Goal: Transaction & Acquisition: Purchase product/service

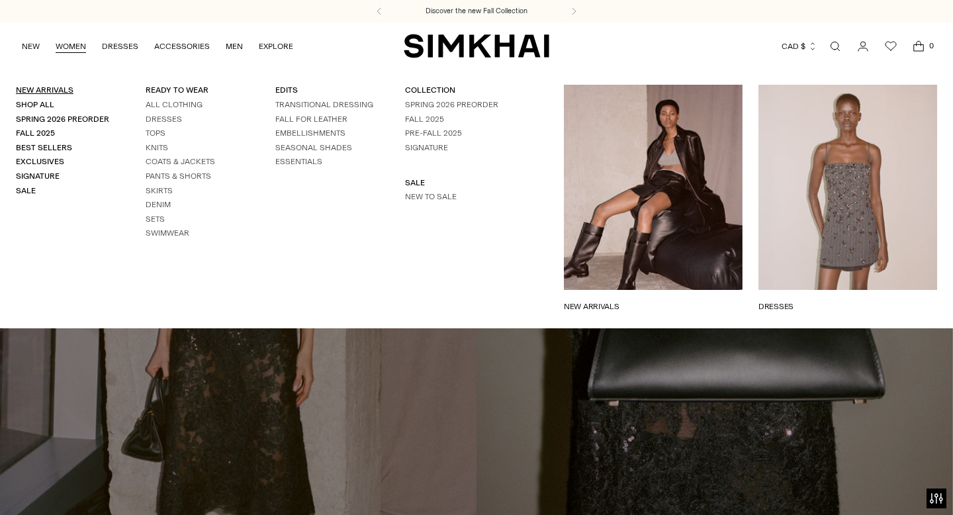
click at [54, 90] on link "New Arrivals" at bounding box center [45, 89] width 58 height 9
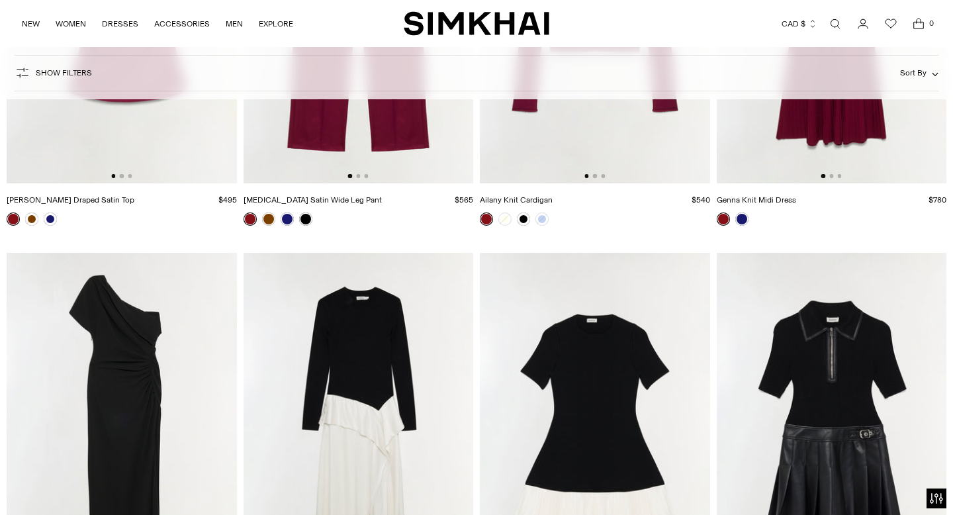
scroll to position [10878, 0]
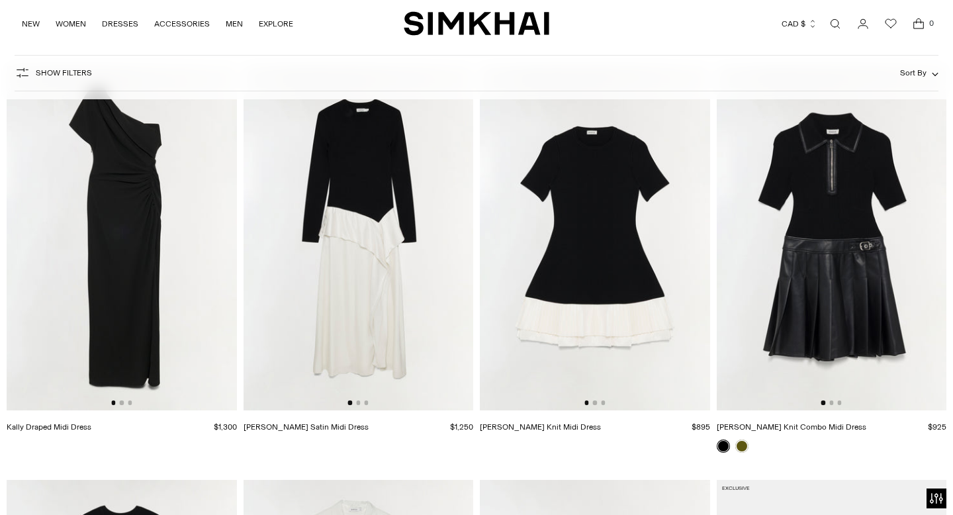
click at [597, 404] on div at bounding box center [594, 402] width 21 height 4
click at [594, 404] on button "Go to slide 2" at bounding box center [595, 402] width 4 height 4
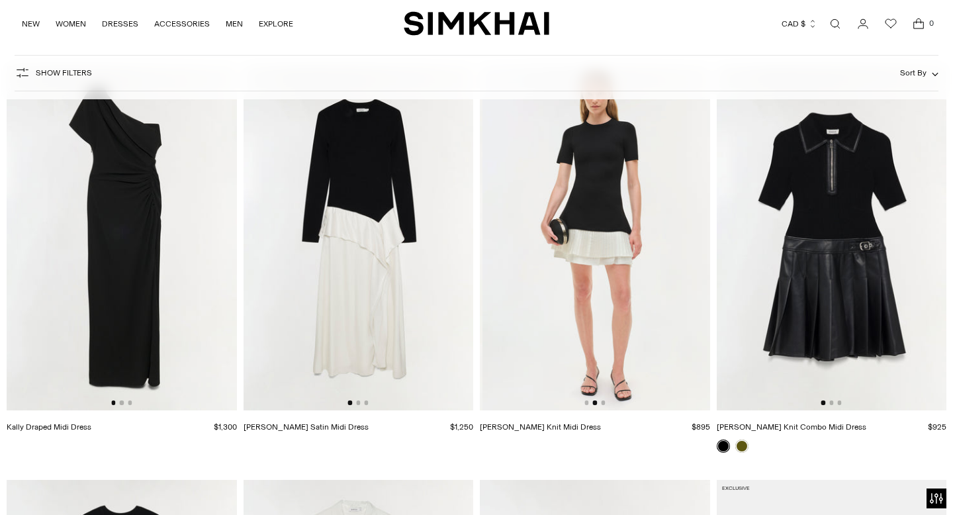
scroll to position [0, 230]
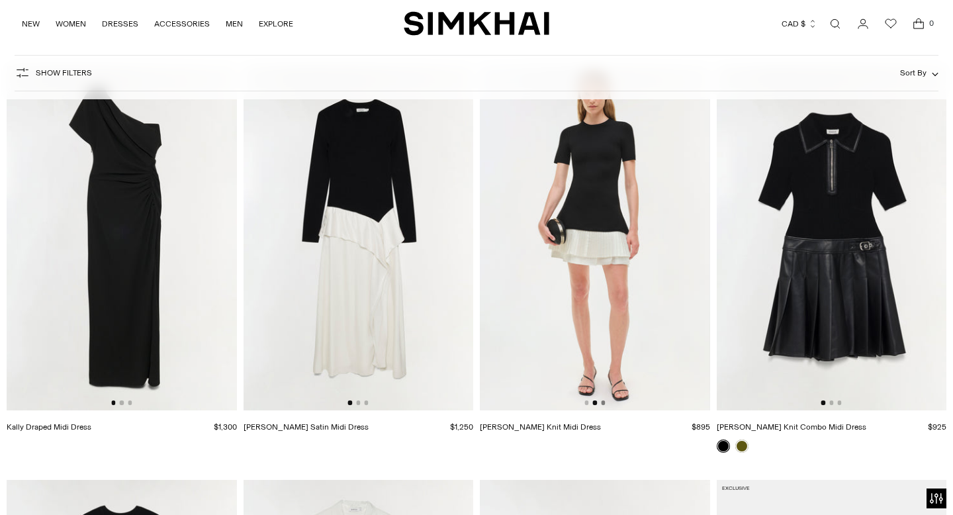
click at [604, 403] on button "Go to slide 3" at bounding box center [603, 402] width 4 height 4
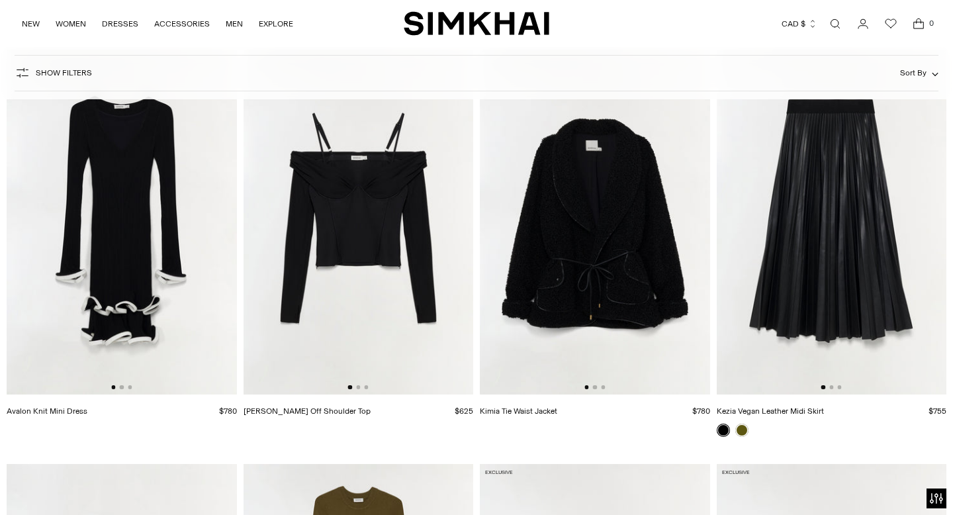
scroll to position [11728, 0]
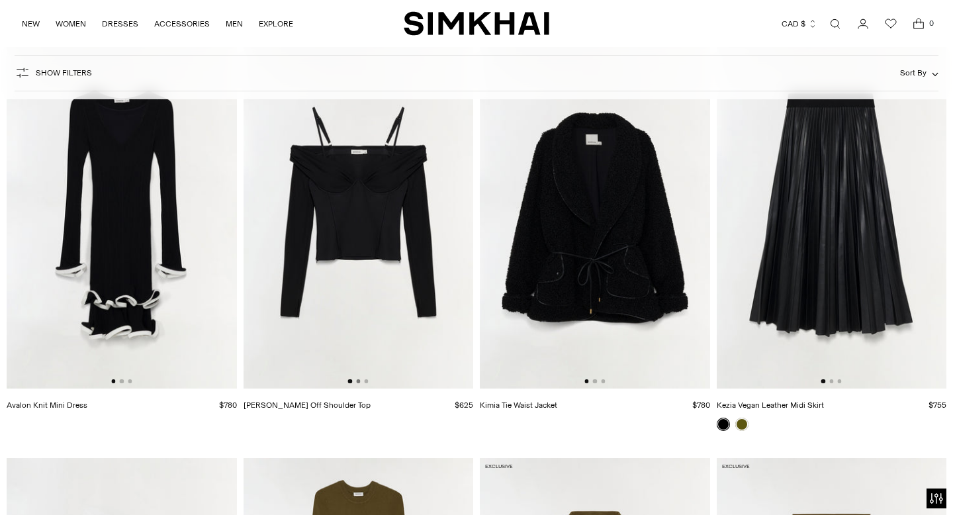
click at [359, 382] on button "Go to slide 2" at bounding box center [358, 381] width 4 height 4
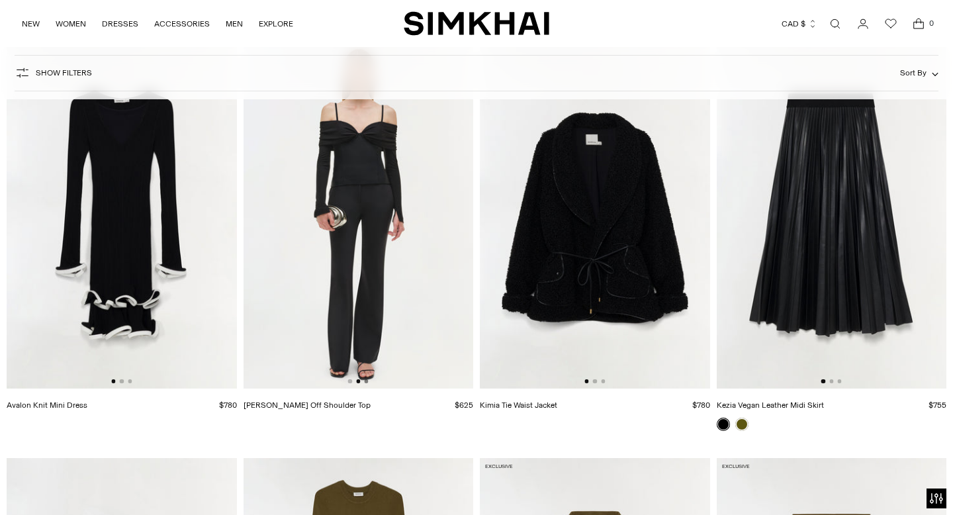
scroll to position [0, 230]
click at [366, 382] on button "Go to slide 3" at bounding box center [366, 381] width 4 height 4
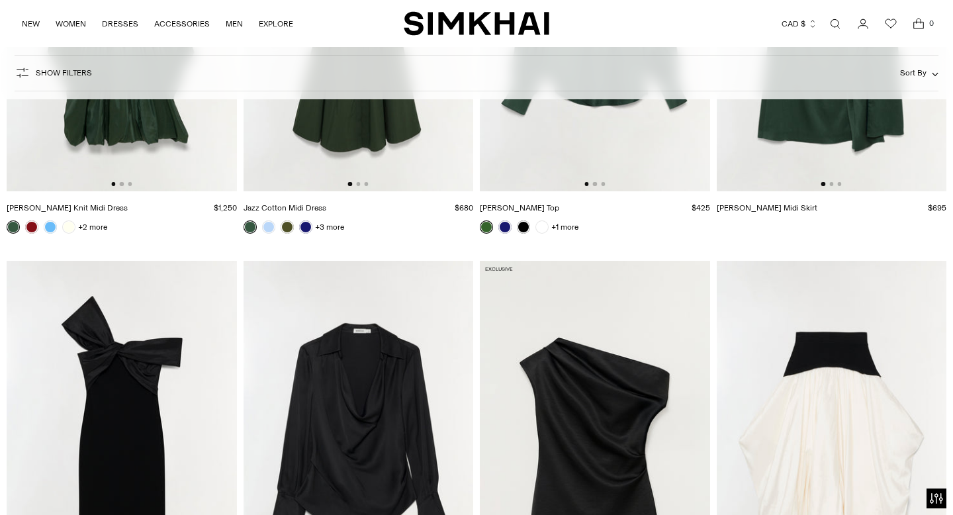
scroll to position [17497, 0]
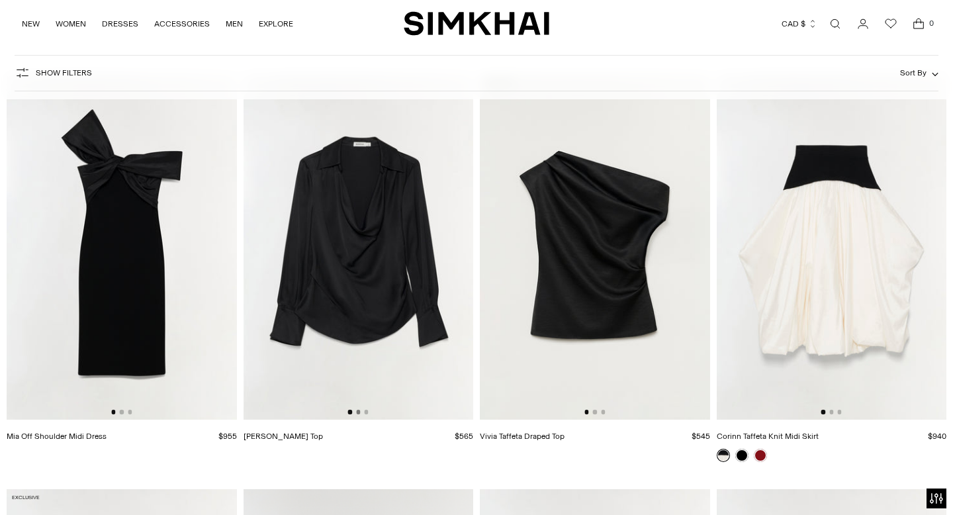
click at [358, 413] on button "Go to slide 2" at bounding box center [358, 411] width 4 height 4
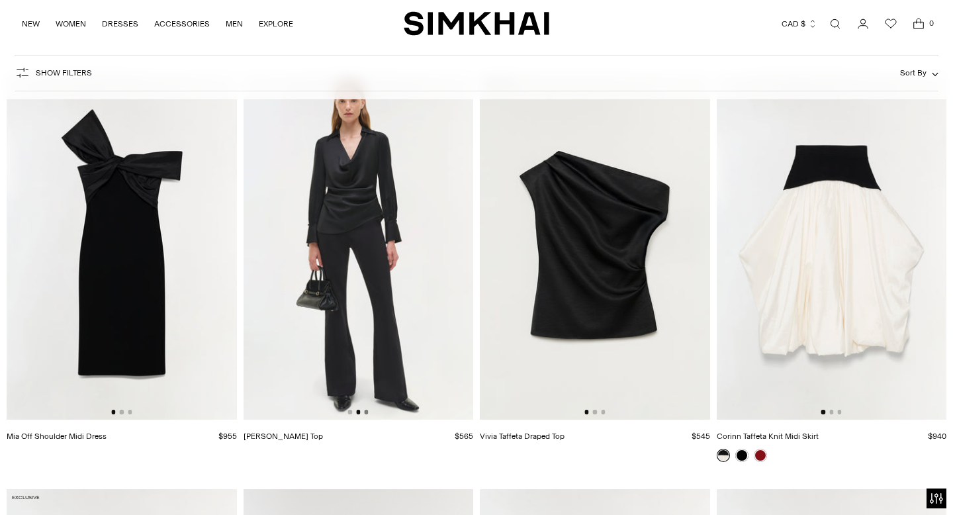
click at [366, 413] on button "Go to slide 3" at bounding box center [366, 411] width 4 height 4
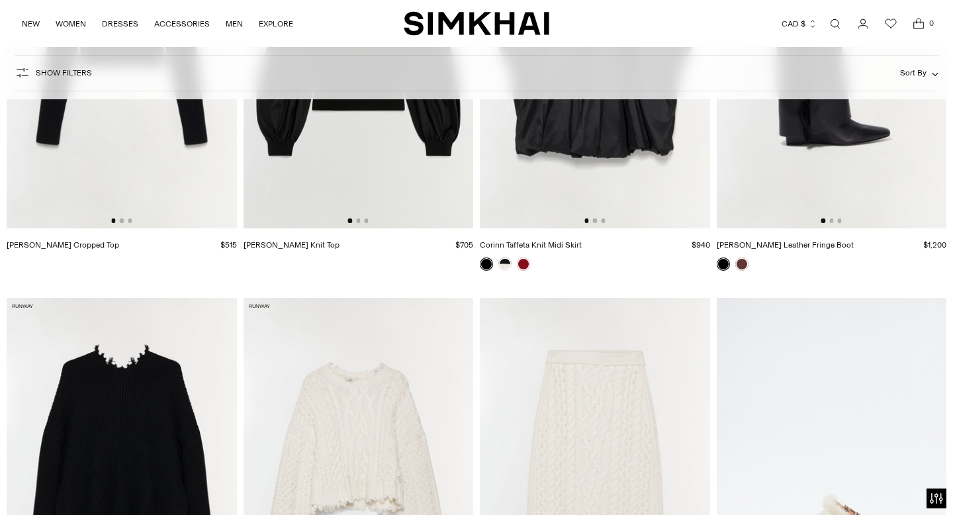
scroll to position [18276, 0]
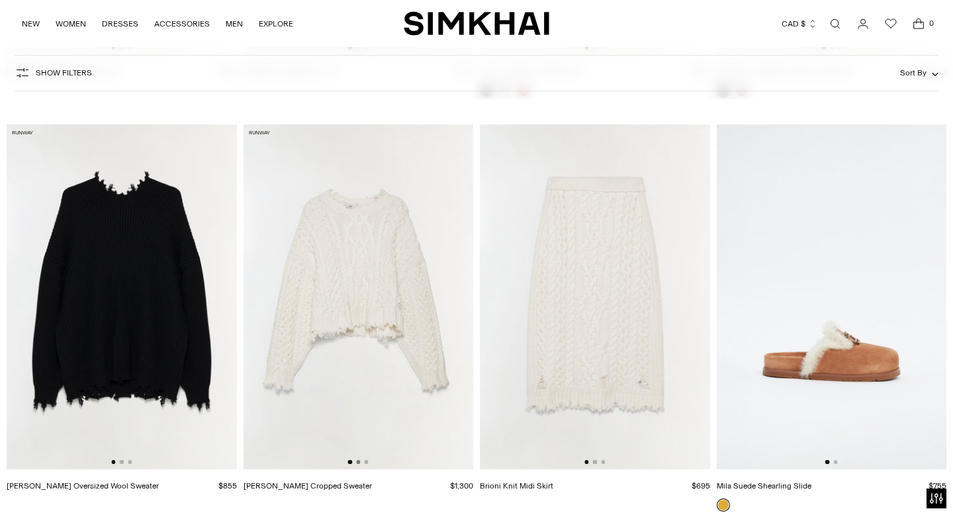
click at [359, 463] on button "Go to slide 2" at bounding box center [358, 462] width 4 height 4
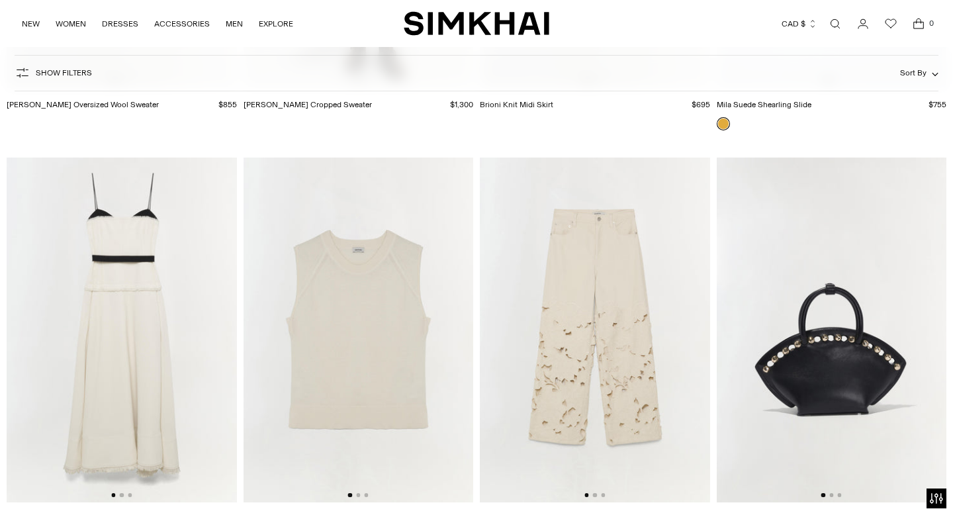
scroll to position [18742, 0]
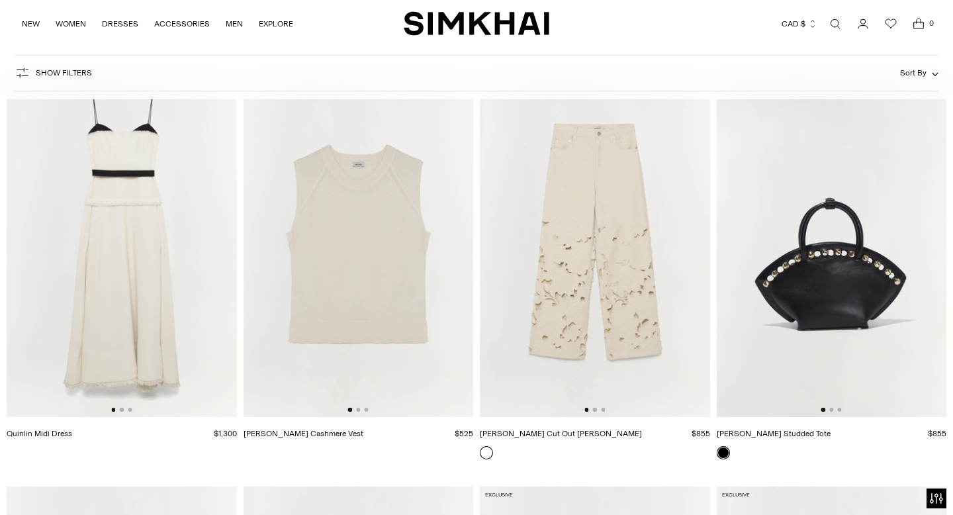
click at [124, 410] on div at bounding box center [121, 410] width 21 height 4
click at [122, 409] on button "Go to slide 2" at bounding box center [122, 410] width 4 height 4
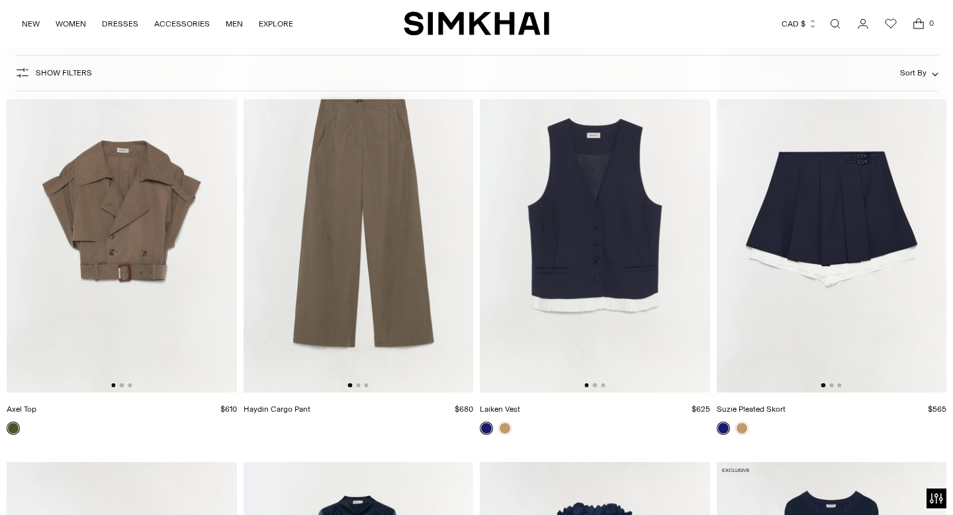
scroll to position [20015, 0]
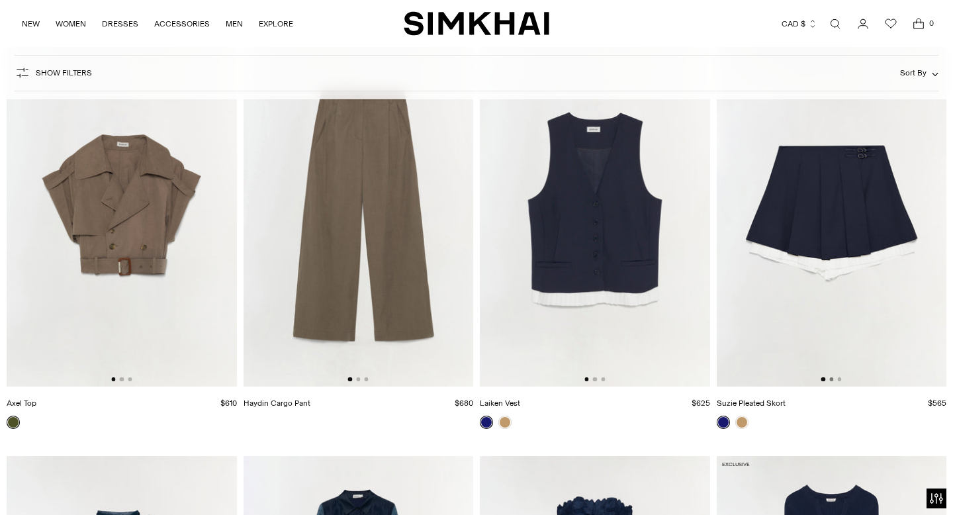
click at [831, 379] on button "Go to slide 2" at bounding box center [831, 379] width 4 height 4
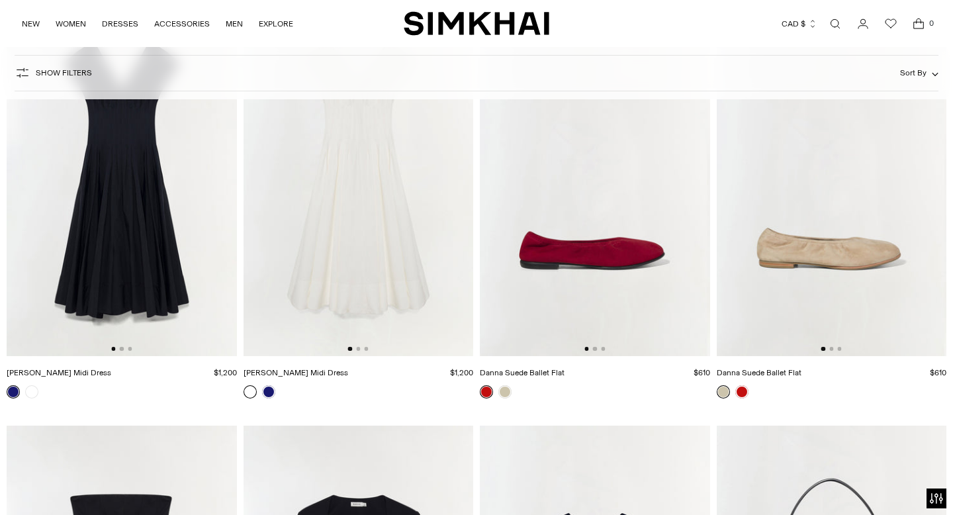
scroll to position [22083, 0]
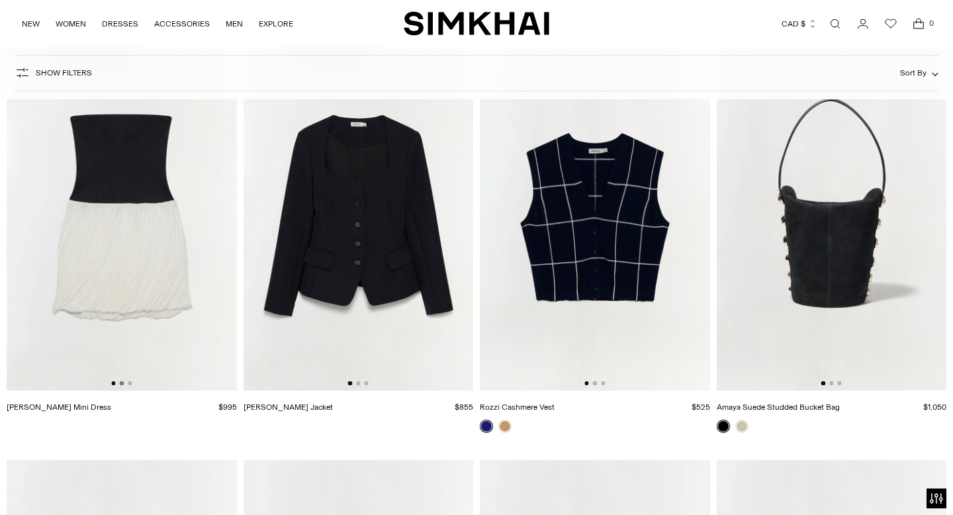
click at [121, 384] on button "Go to slide 2" at bounding box center [122, 383] width 4 height 4
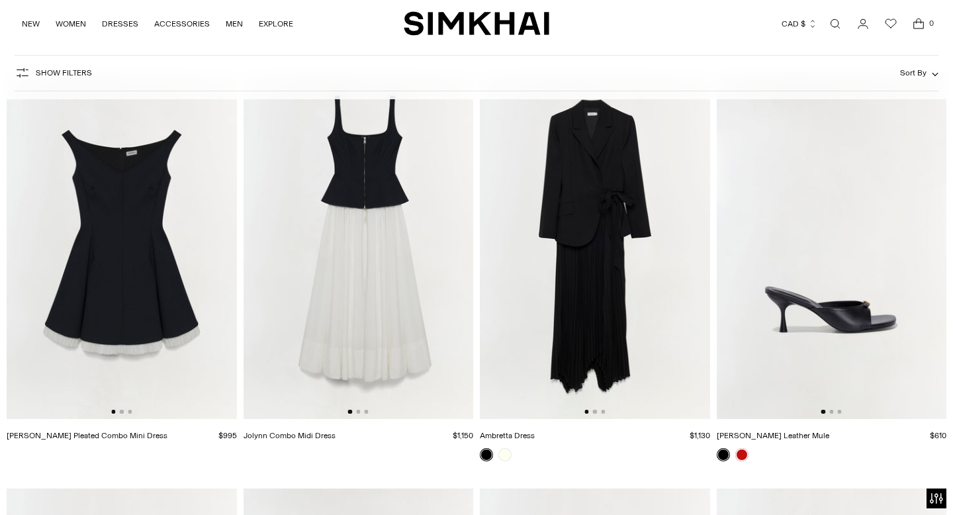
scroll to position [23713, 0]
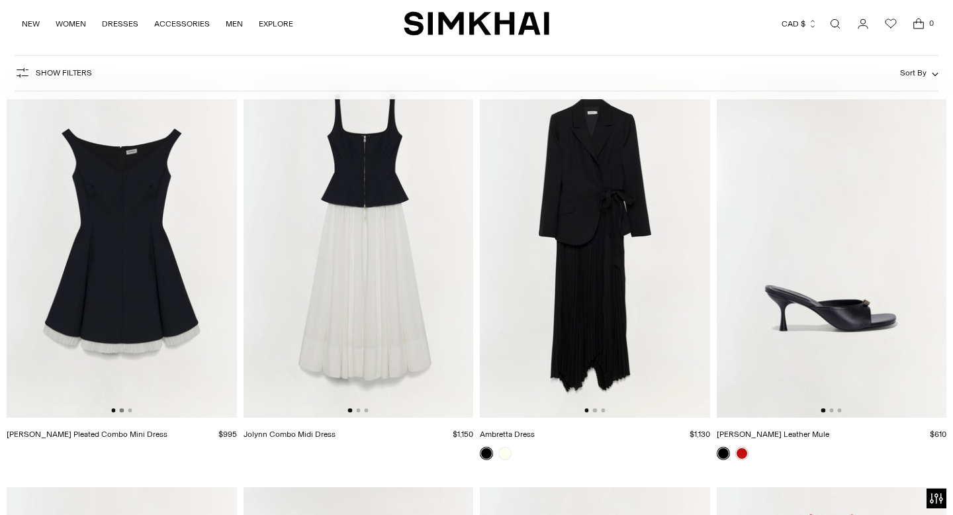
click at [121, 412] on button "Go to slide 2" at bounding box center [122, 410] width 4 height 4
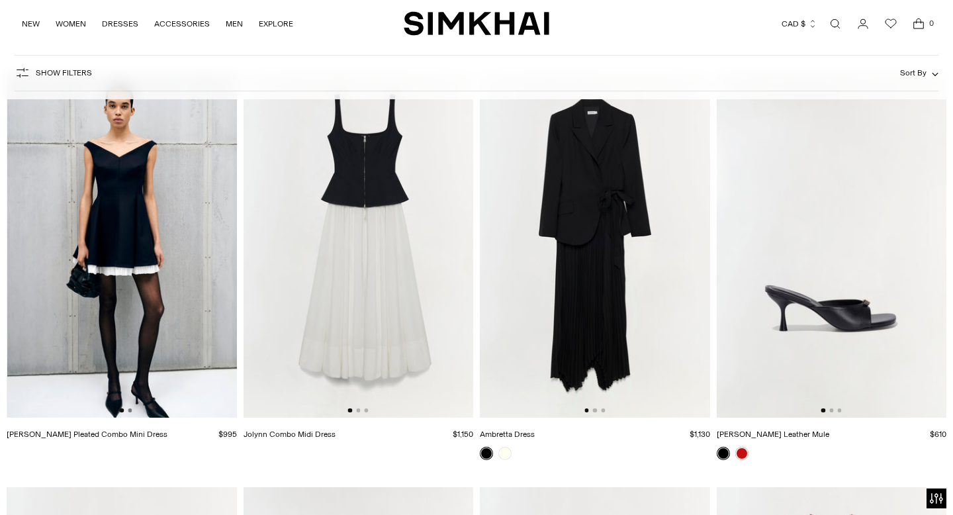
scroll to position [0, 230]
click at [131, 411] on button "Go to slide 3" at bounding box center [130, 410] width 4 height 4
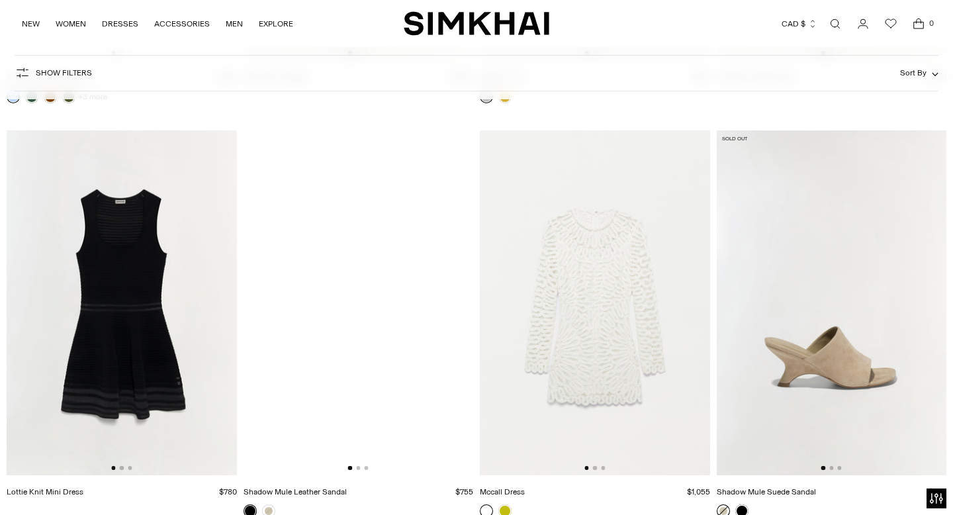
scroll to position [31582, 0]
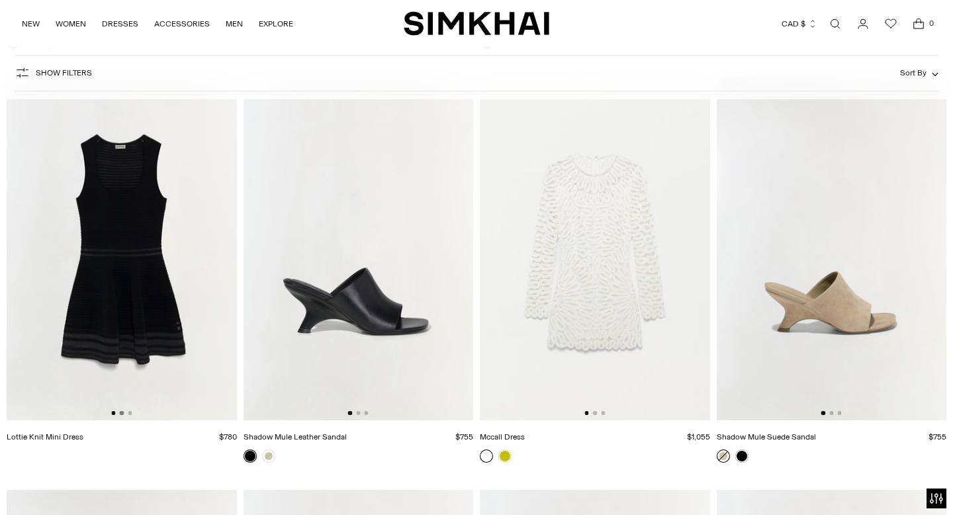
click at [122, 412] on button "Go to slide 2" at bounding box center [122, 413] width 4 height 4
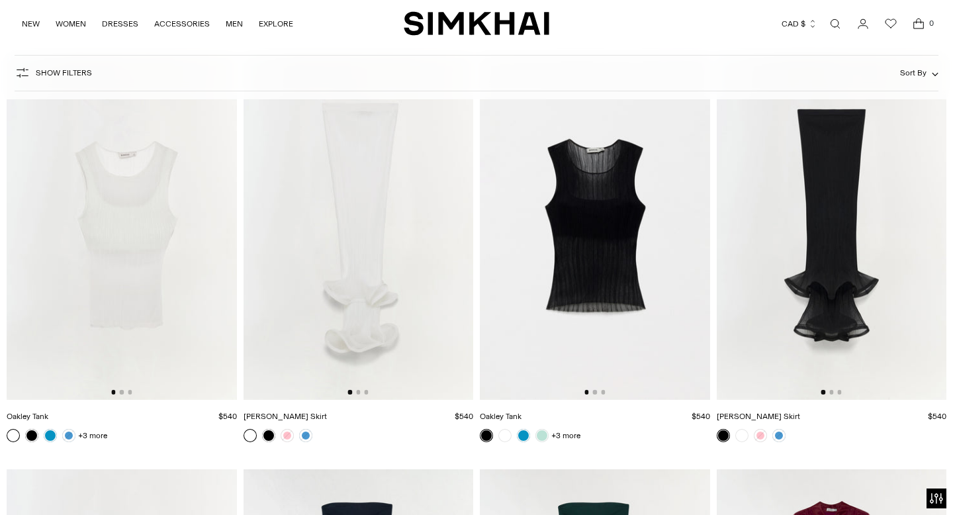
scroll to position [32436, 0]
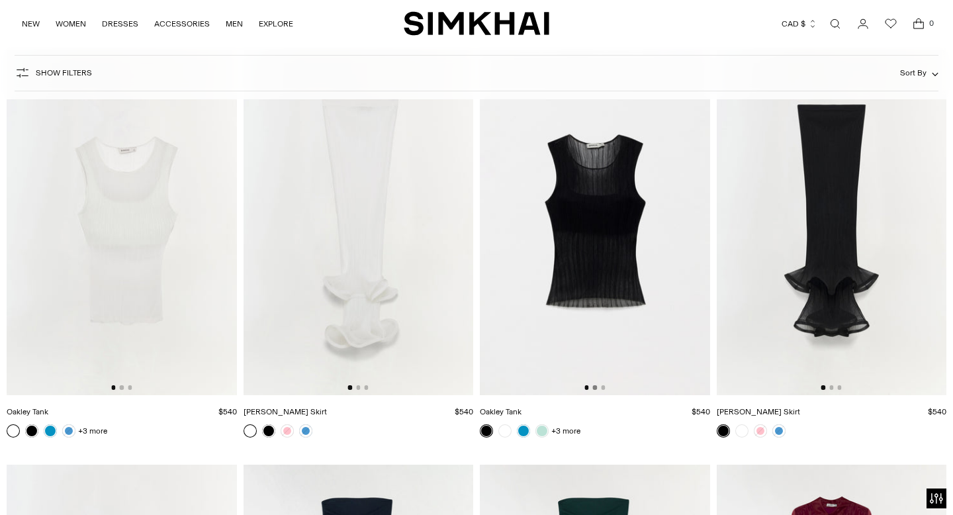
click at [594, 387] on button "Go to slide 2" at bounding box center [595, 387] width 4 height 4
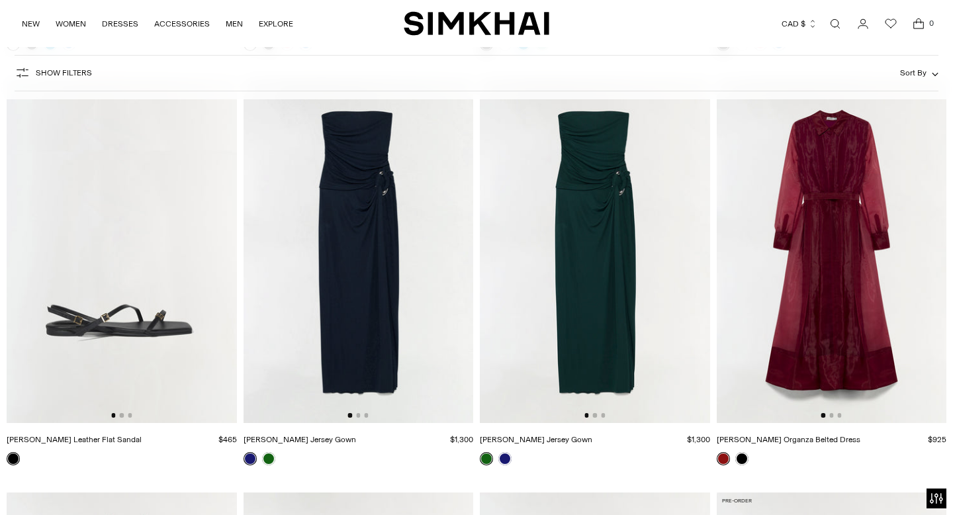
scroll to position [32823, 0]
click at [359, 415] on button "Go to slide 2" at bounding box center [358, 414] width 4 height 4
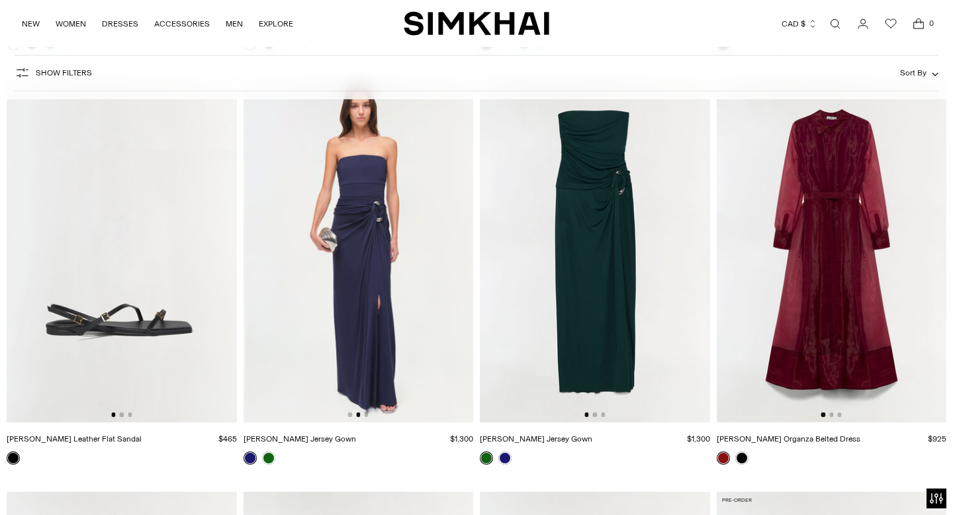
scroll to position [0, 230]
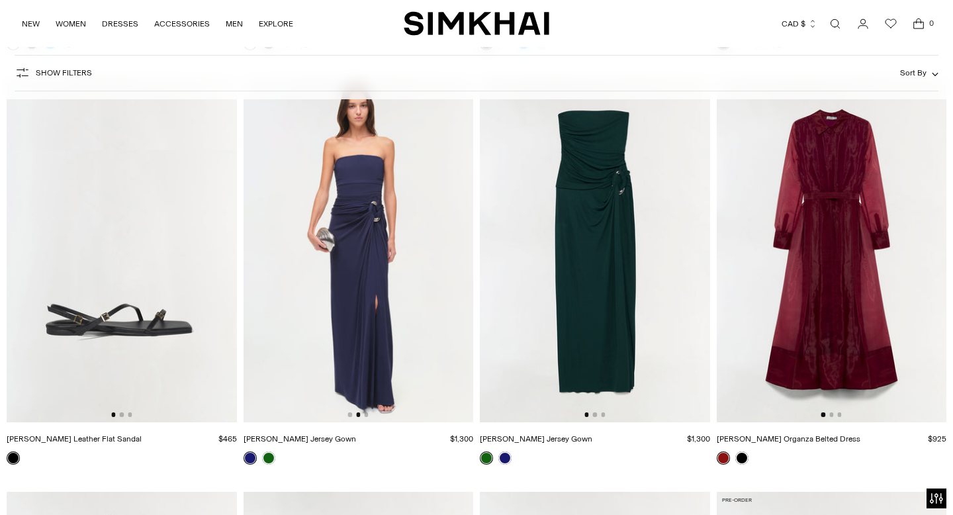
click at [368, 414] on img at bounding box center [358, 249] width 230 height 345
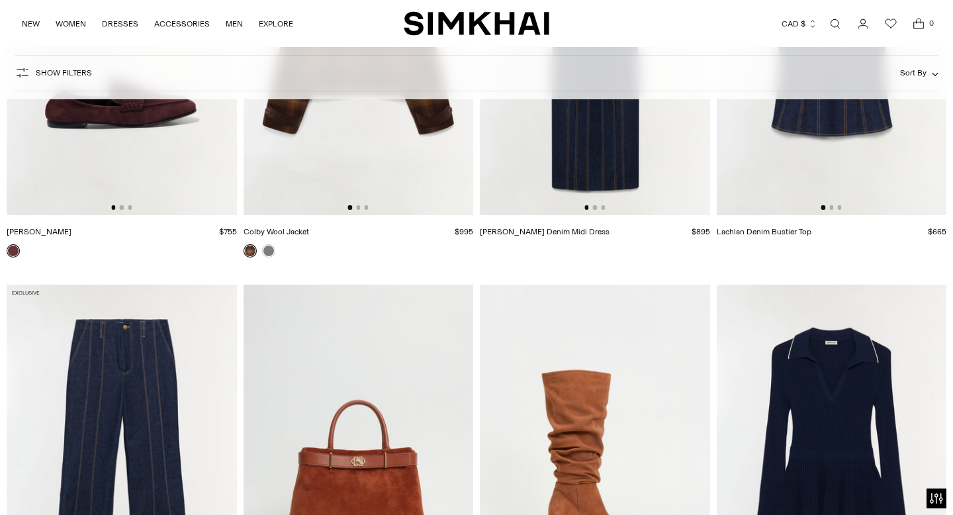
scroll to position [14334, 0]
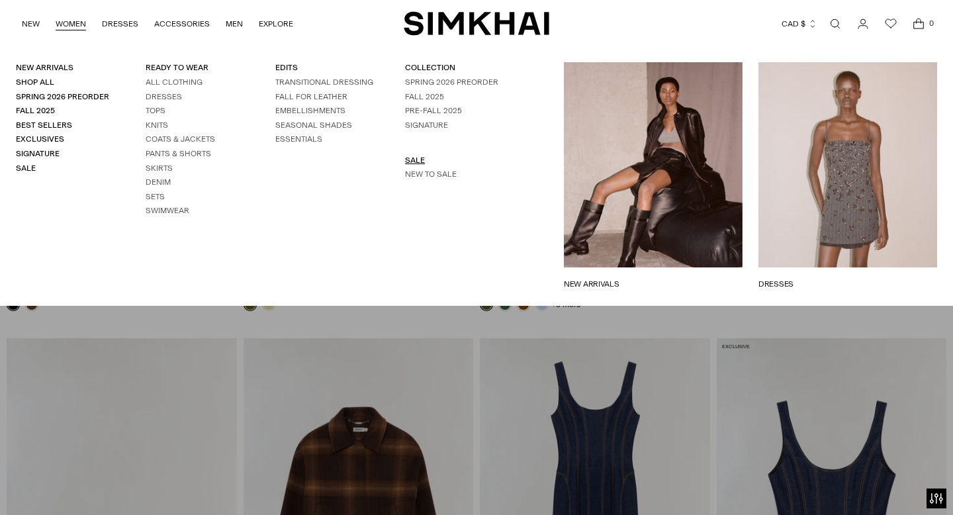
click at [410, 159] on link "SALE" at bounding box center [415, 159] width 20 height 9
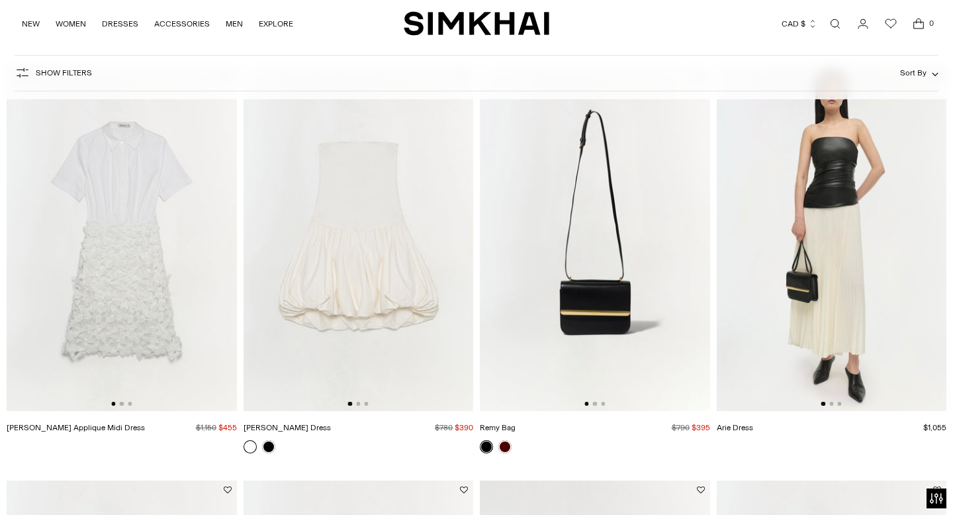
click at [307, 296] on img at bounding box center [358, 238] width 230 height 345
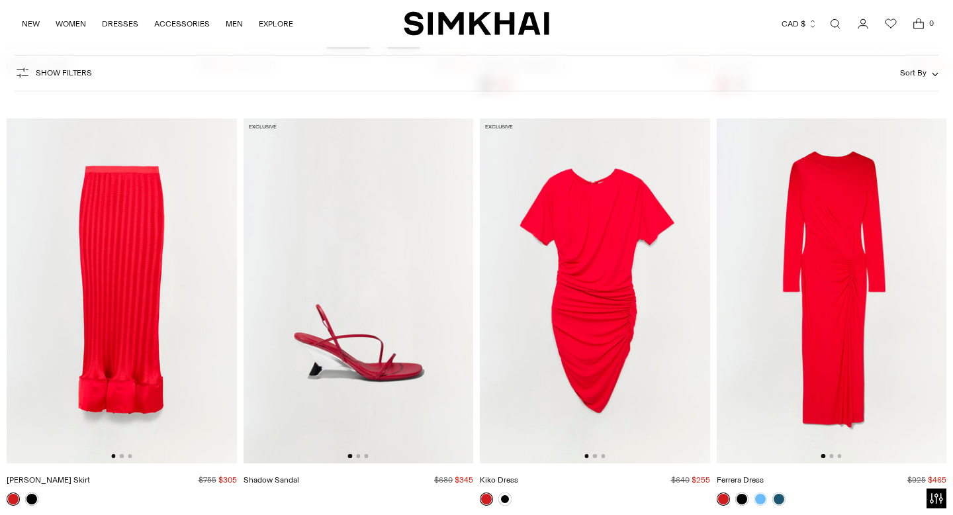
scroll to position [6733, 0]
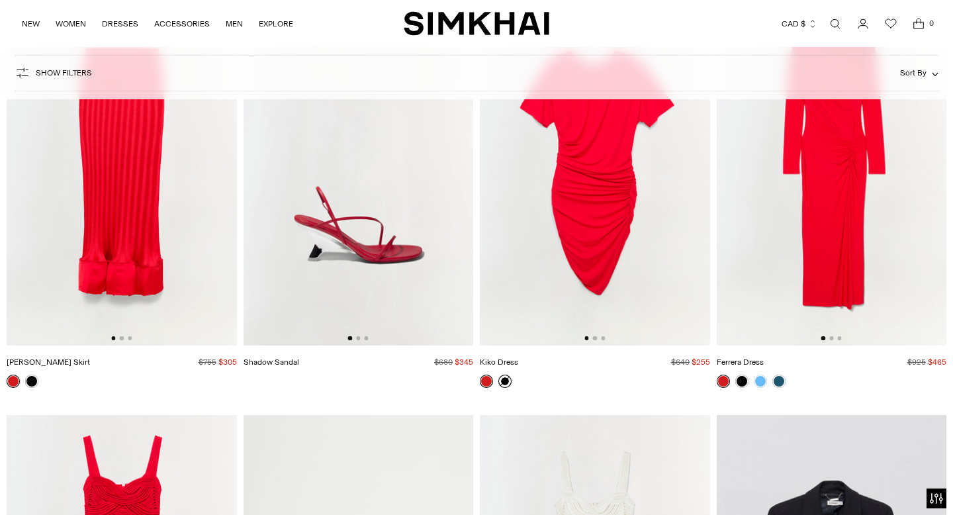
click at [506, 381] on link at bounding box center [504, 380] width 13 height 13
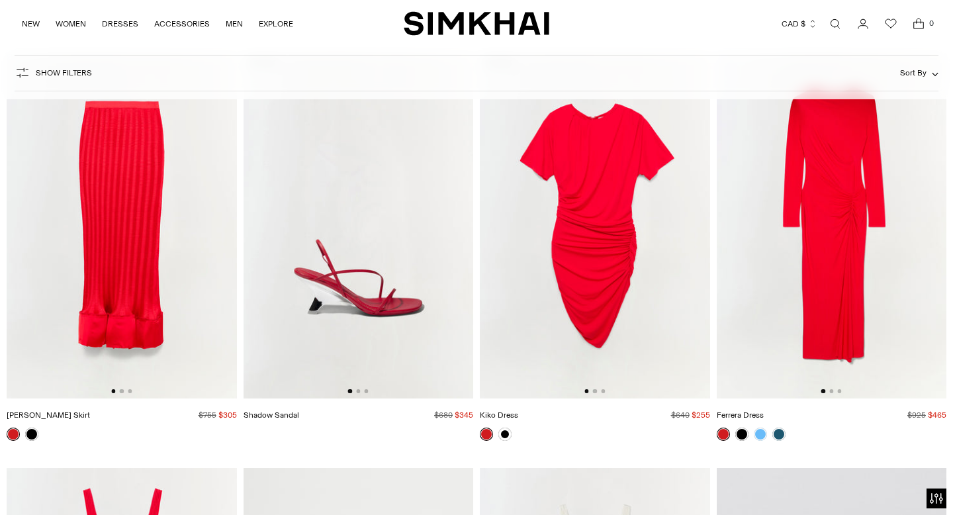
scroll to position [6684, 0]
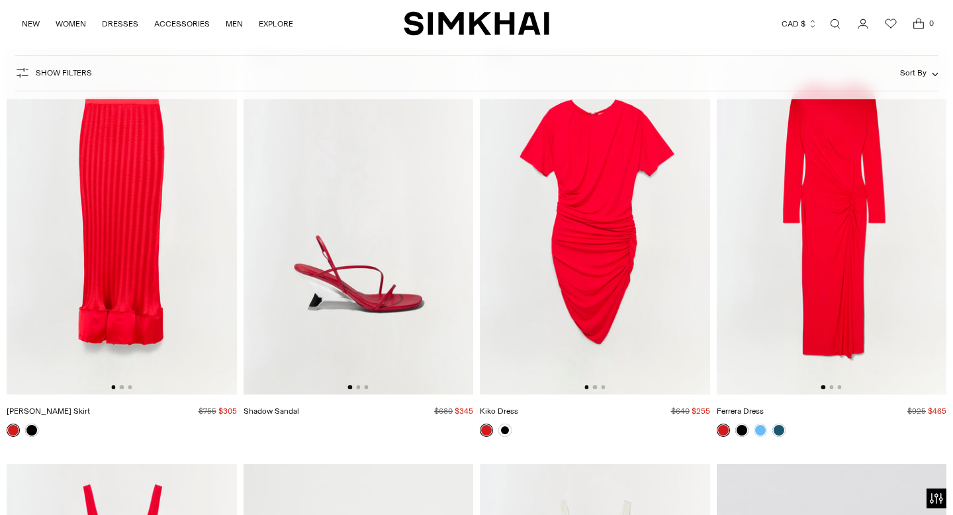
click at [805, 302] on img at bounding box center [831, 222] width 230 height 345
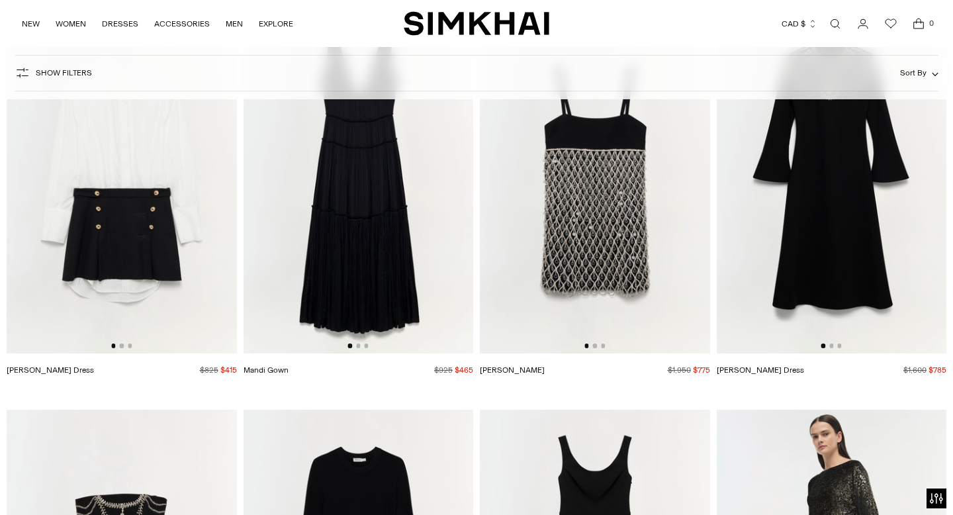
scroll to position [7501, 0]
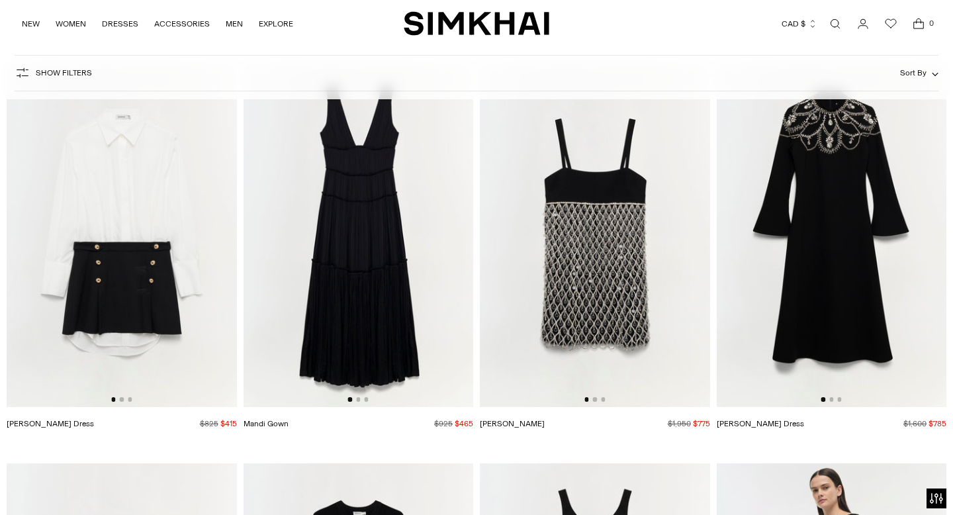
click at [126, 398] on div at bounding box center [121, 399] width 21 height 4
click at [124, 400] on div at bounding box center [121, 399] width 21 height 4
click at [162, 273] on img at bounding box center [122, 234] width 230 height 345
click at [359, 401] on div at bounding box center [358, 399] width 21 height 4
click at [359, 400] on button "Go to slide 2" at bounding box center [358, 399] width 4 height 4
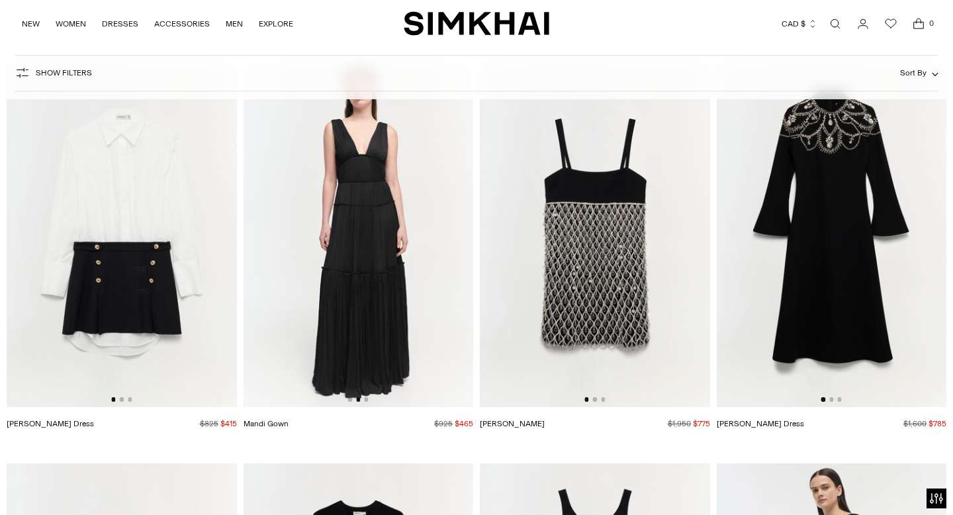
scroll to position [0, 230]
click at [594, 400] on button "Go to slide 2" at bounding box center [595, 399] width 4 height 4
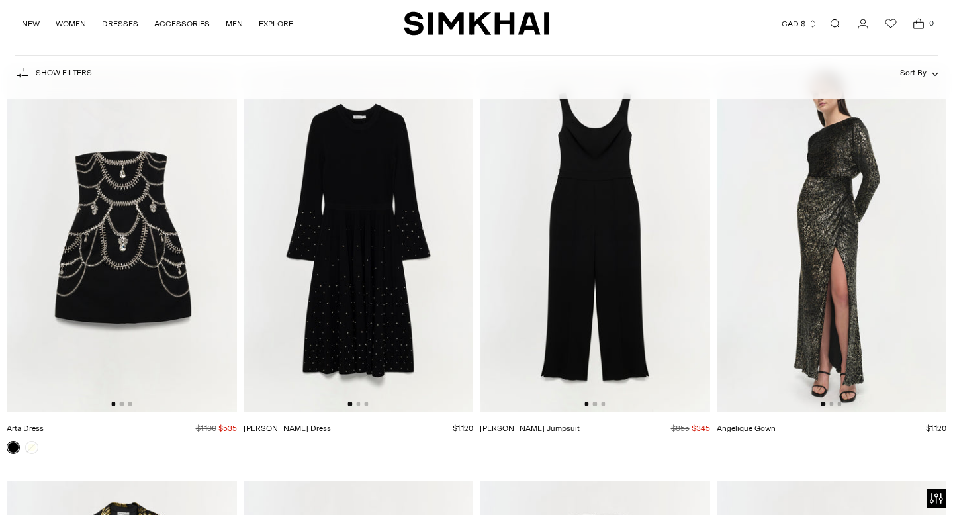
scroll to position [7932, 0]
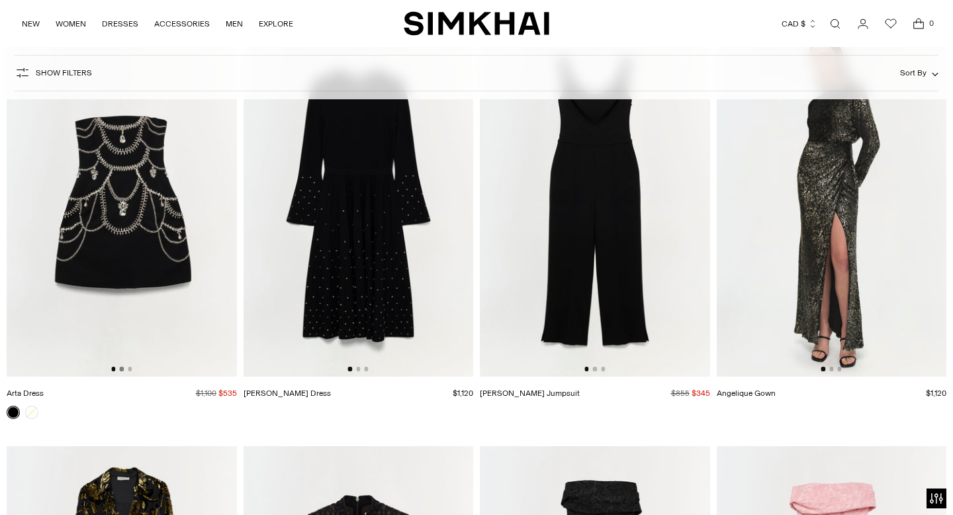
click at [122, 368] on button "Go to slide 2" at bounding box center [122, 368] width 4 height 4
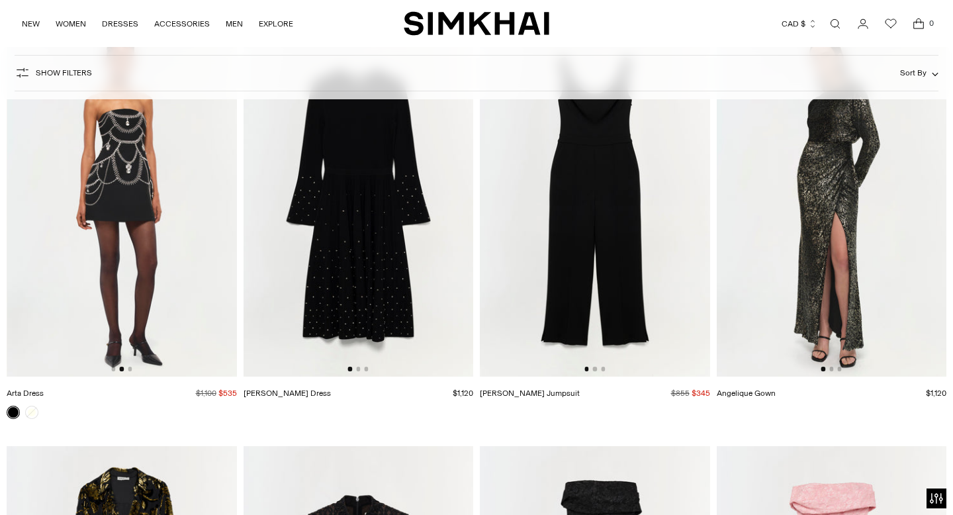
scroll to position [0, 230]
click at [131, 369] on button "Go to slide 3" at bounding box center [130, 368] width 4 height 4
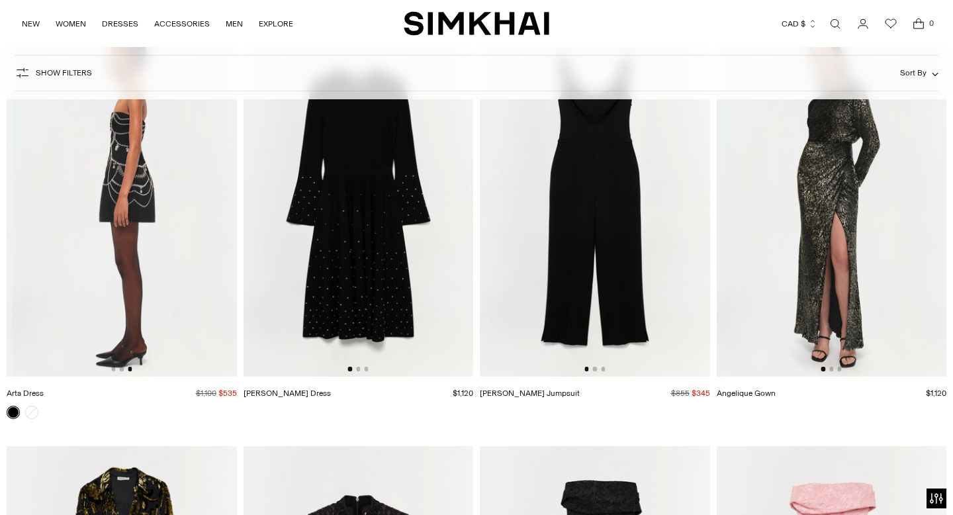
scroll to position [0, 460]
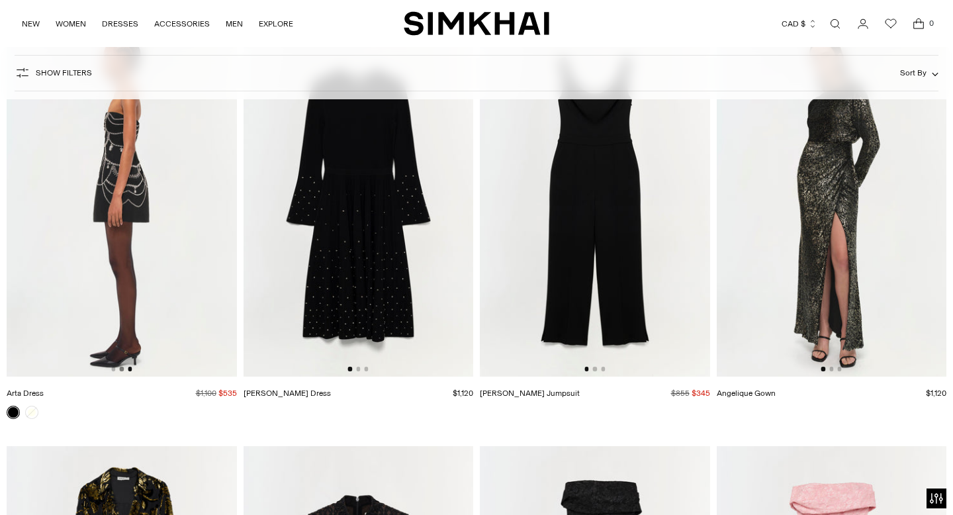
click at [122, 369] on button "Go to slide 2" at bounding box center [122, 368] width 4 height 4
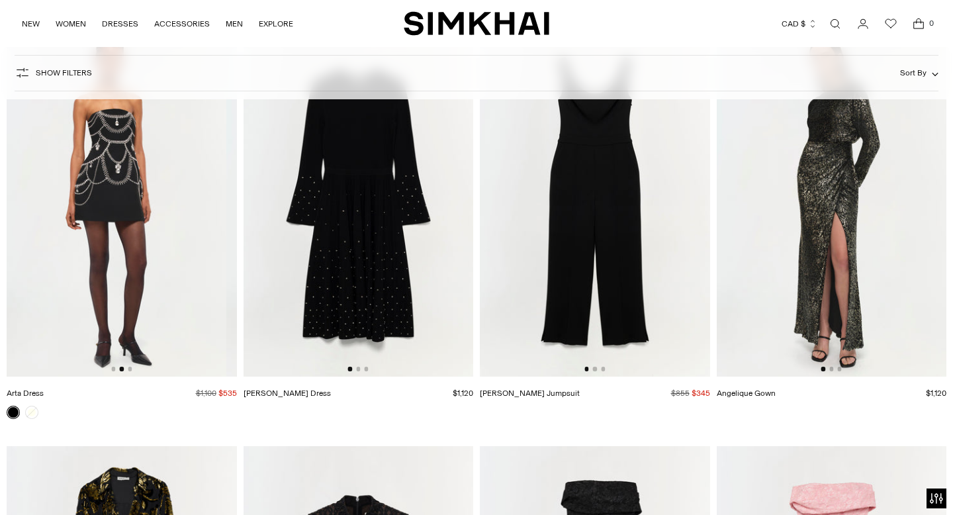
scroll to position [0, 230]
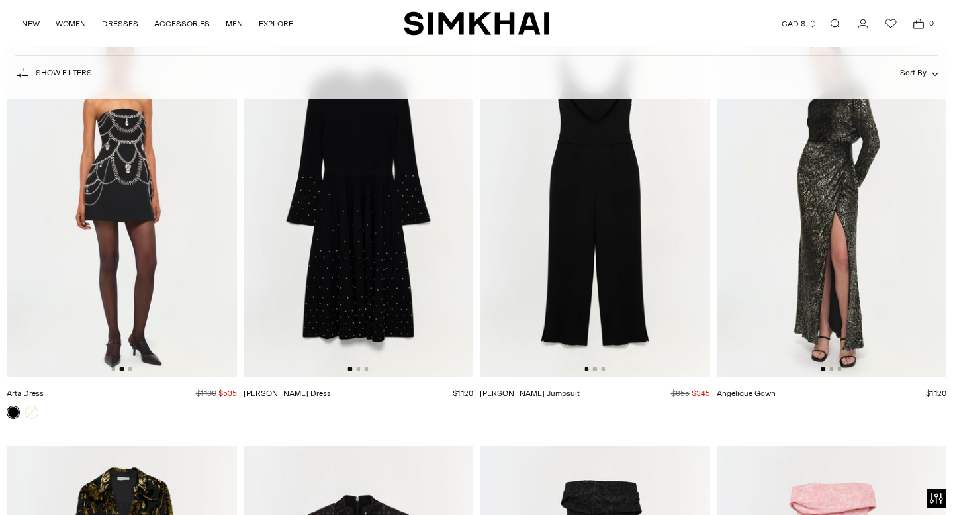
click at [115, 369] on div at bounding box center [121, 368] width 21 height 4
click at [160, 238] on img at bounding box center [122, 204] width 230 height 345
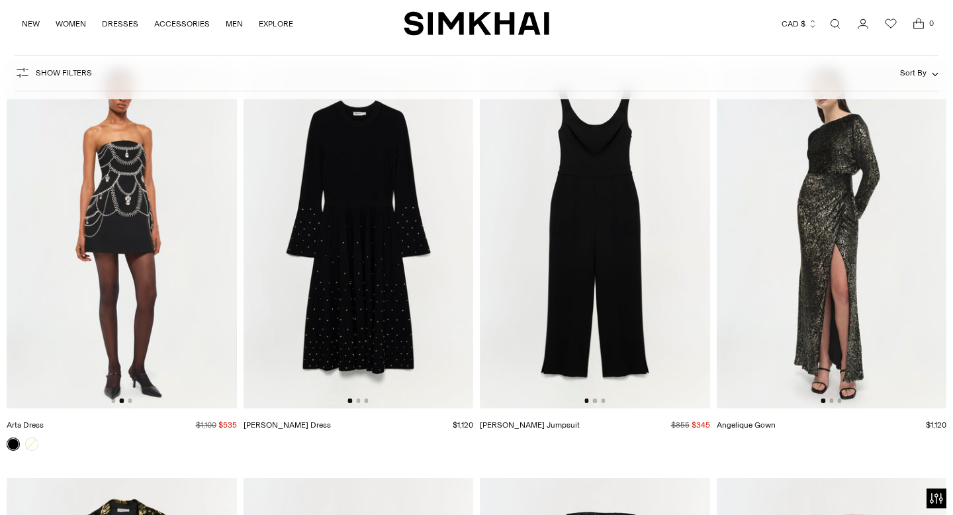
scroll to position [7919, 0]
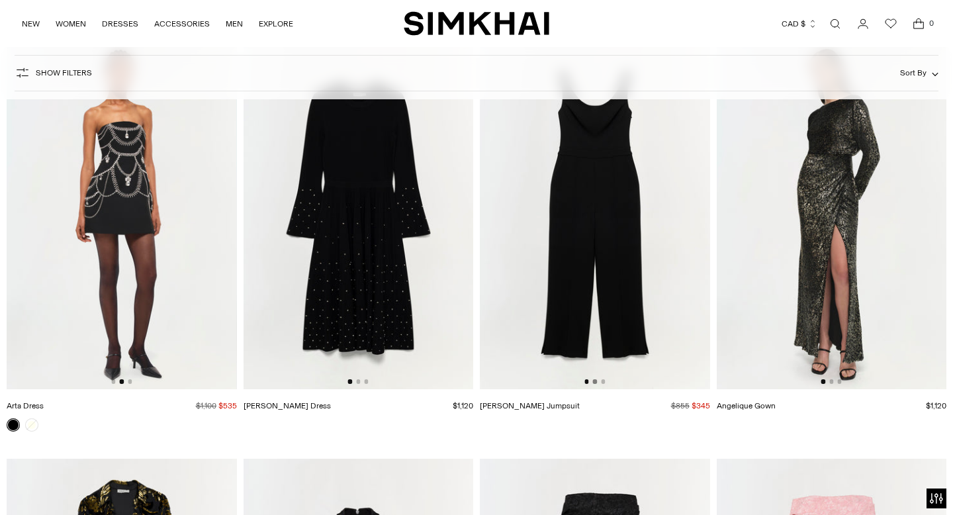
click at [593, 381] on button "Go to slide 2" at bounding box center [595, 381] width 4 height 4
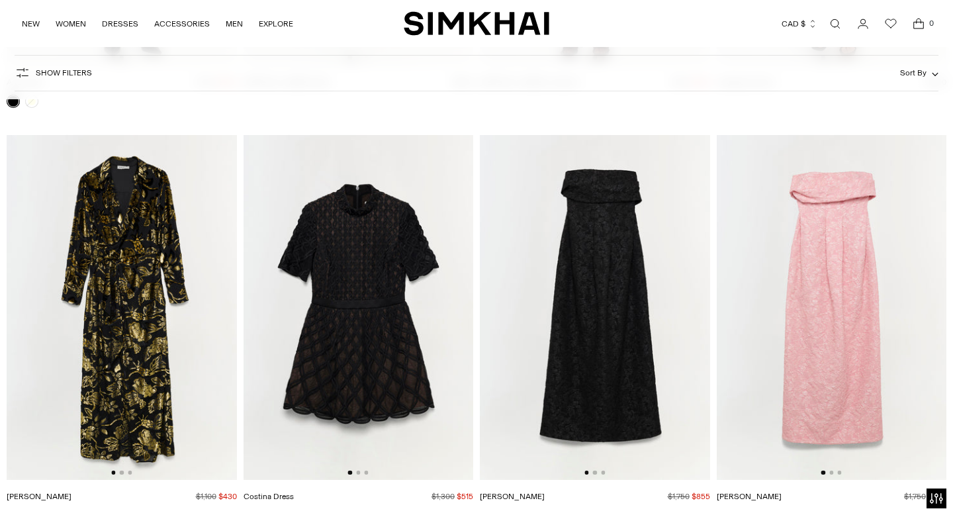
scroll to position [8319, 0]
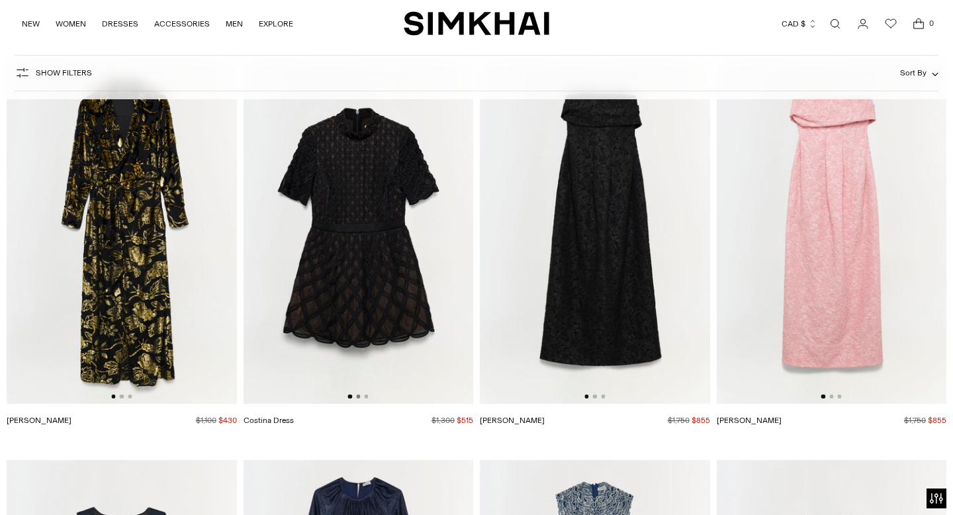
click at [357, 396] on button "Go to slide 2" at bounding box center [358, 396] width 4 height 4
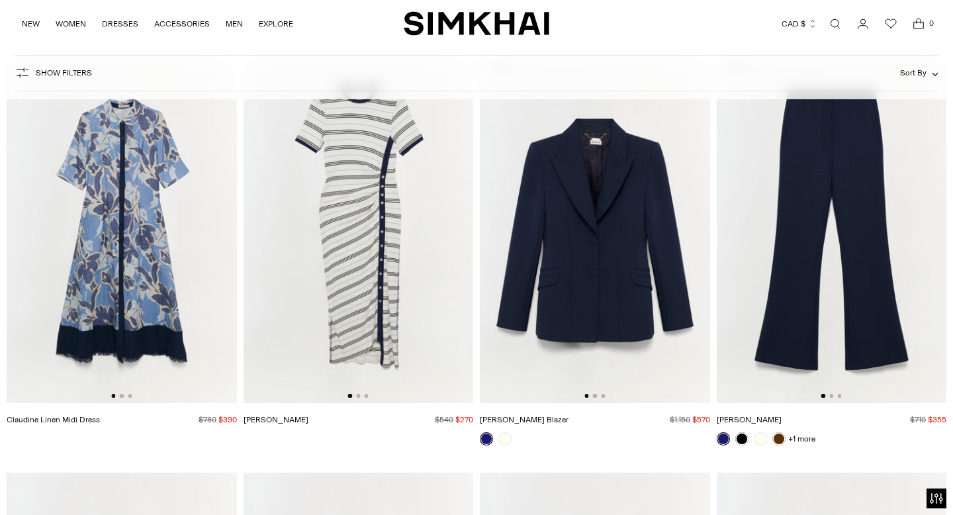
scroll to position [10366, 0]
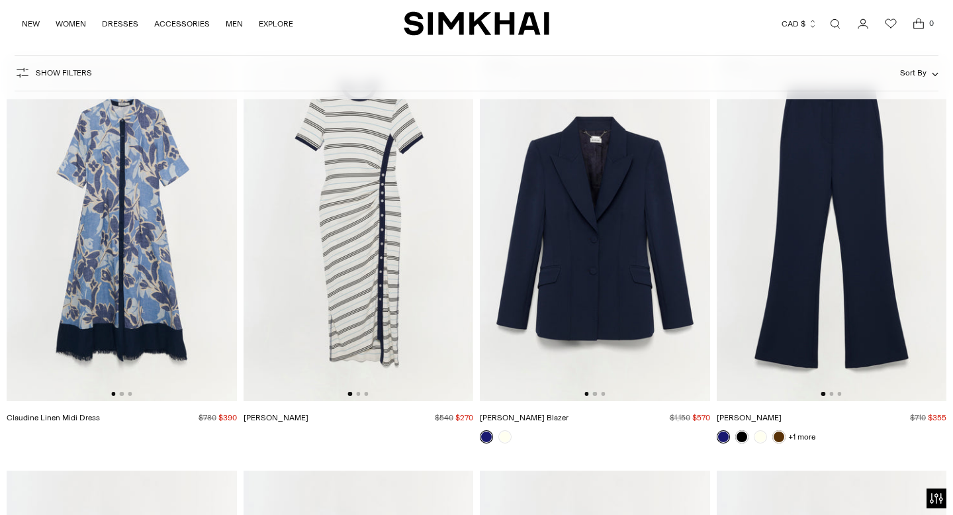
click at [592, 397] on img at bounding box center [595, 228] width 230 height 345
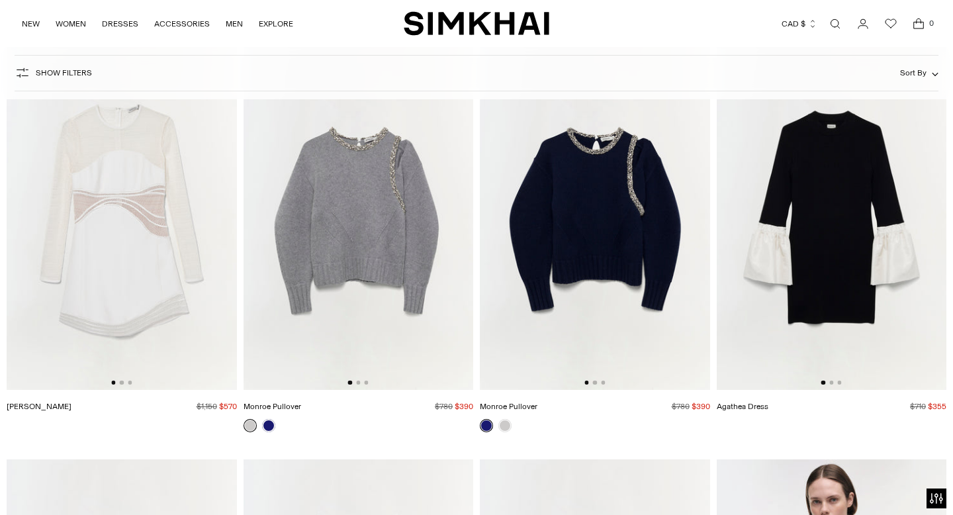
scroll to position [15297, 0]
click at [595, 382] on button "Go to slide 2" at bounding box center [595, 382] width 4 height 4
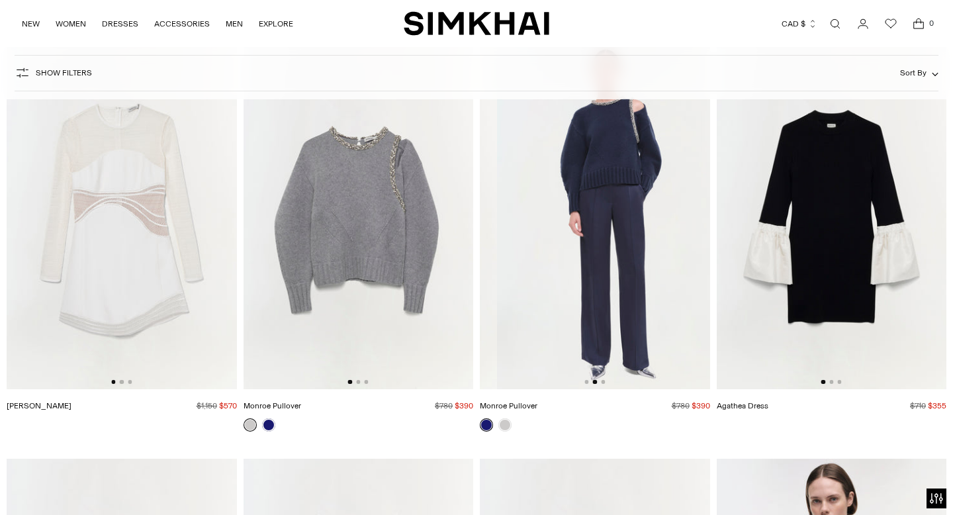
scroll to position [0, 230]
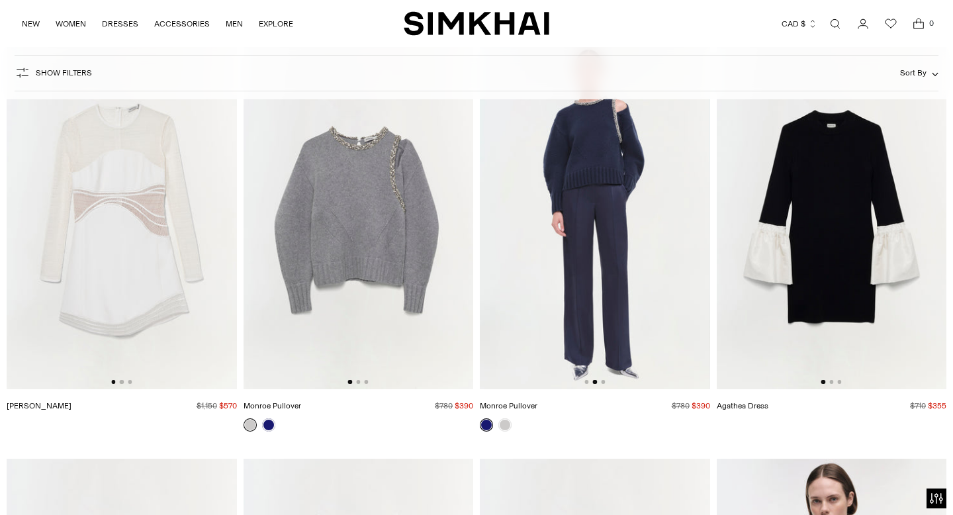
click at [601, 384] on div at bounding box center [594, 382] width 21 height 4
click at [357, 382] on button "Go to slide 2" at bounding box center [358, 382] width 4 height 4
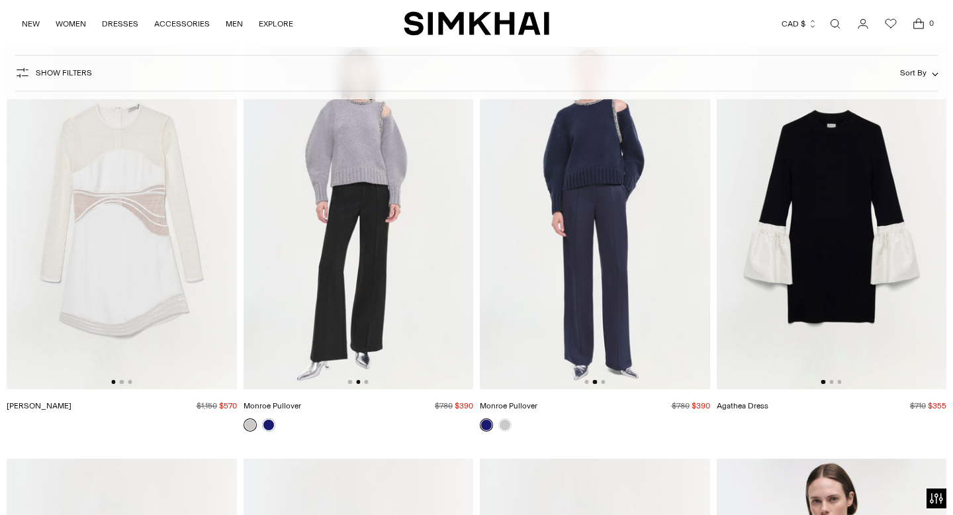
click at [383, 322] on img at bounding box center [358, 216] width 230 height 345
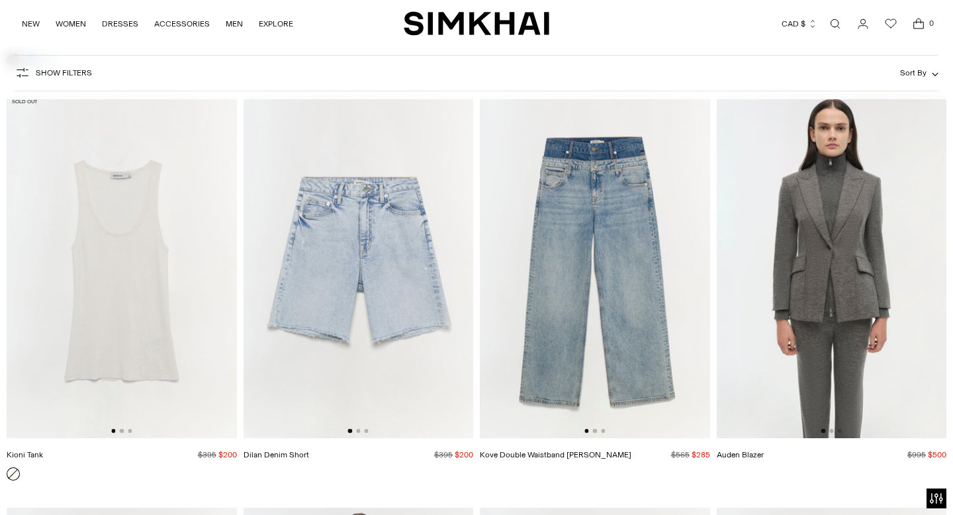
scroll to position [16534, 0]
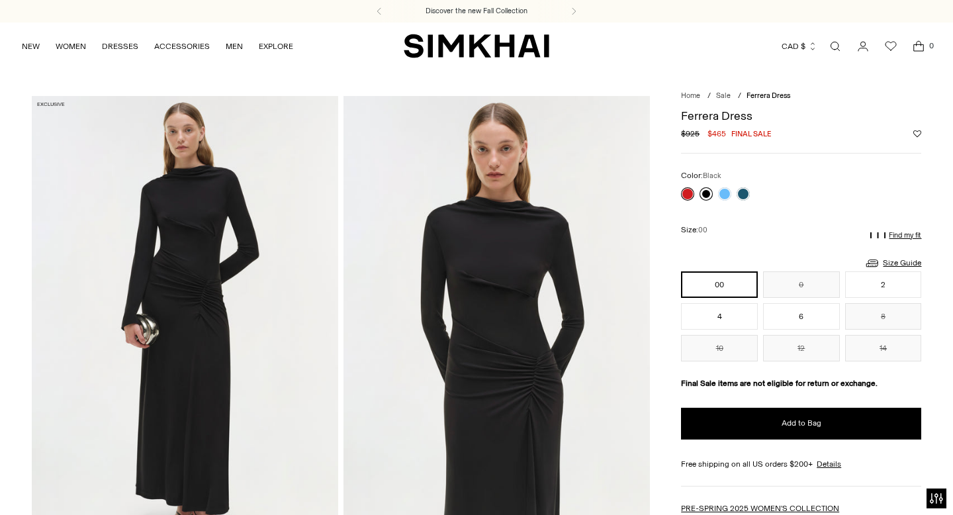
click at [706, 193] on link at bounding box center [705, 193] width 13 height 13
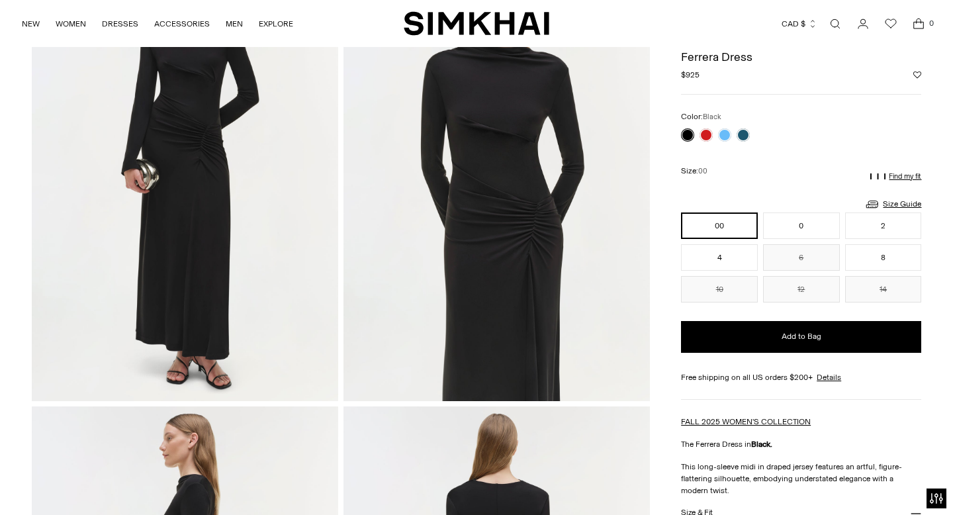
scroll to position [77, 0]
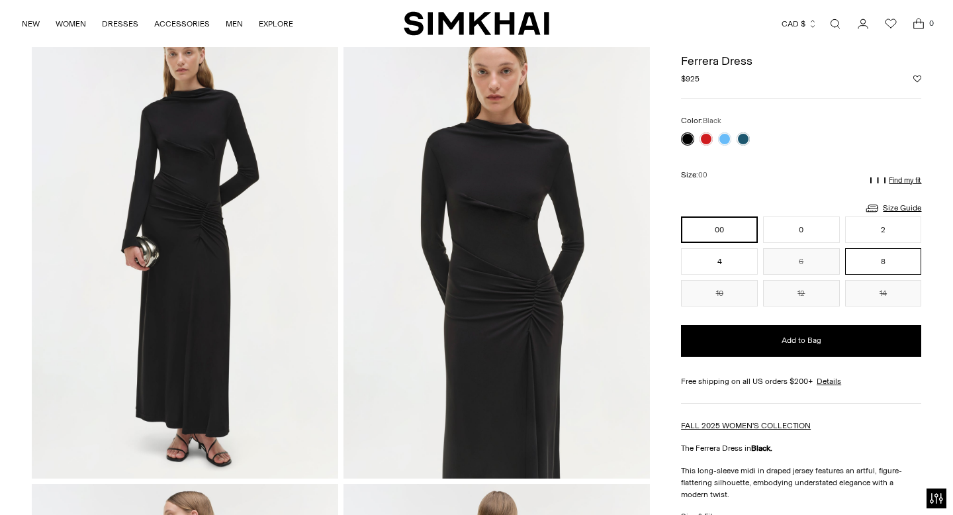
click at [900, 265] on button "8" at bounding box center [883, 261] width 77 height 26
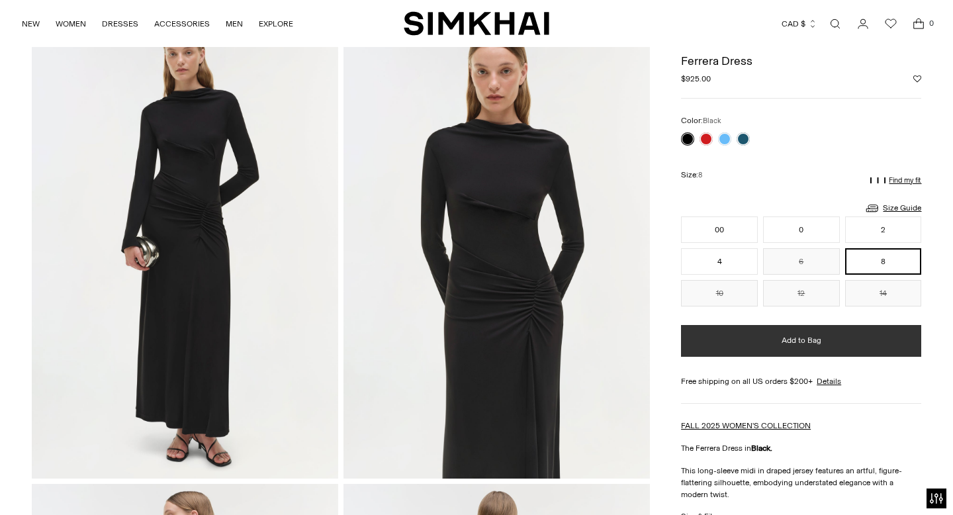
click at [804, 339] on span "Add to Bag" at bounding box center [801, 340] width 40 height 11
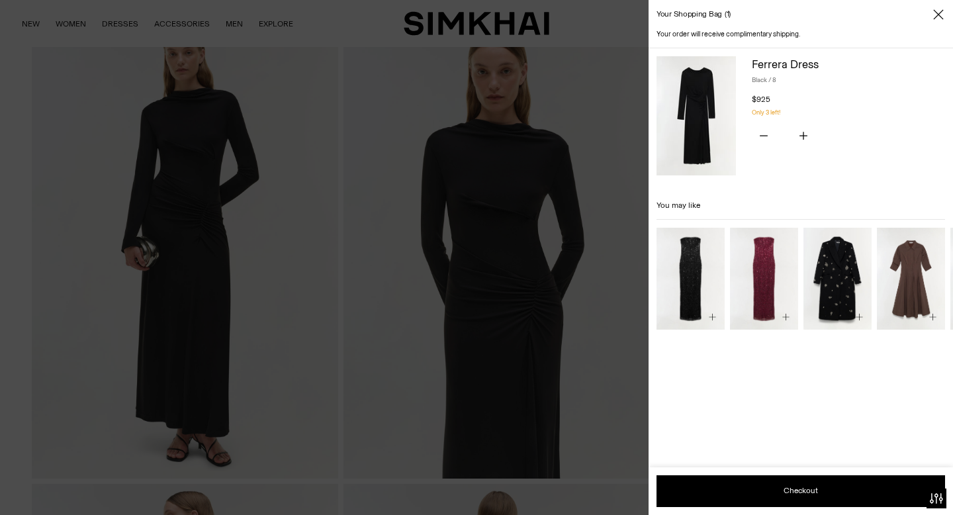
click at [939, 11] on icon "Close" at bounding box center [938, 14] width 11 height 13
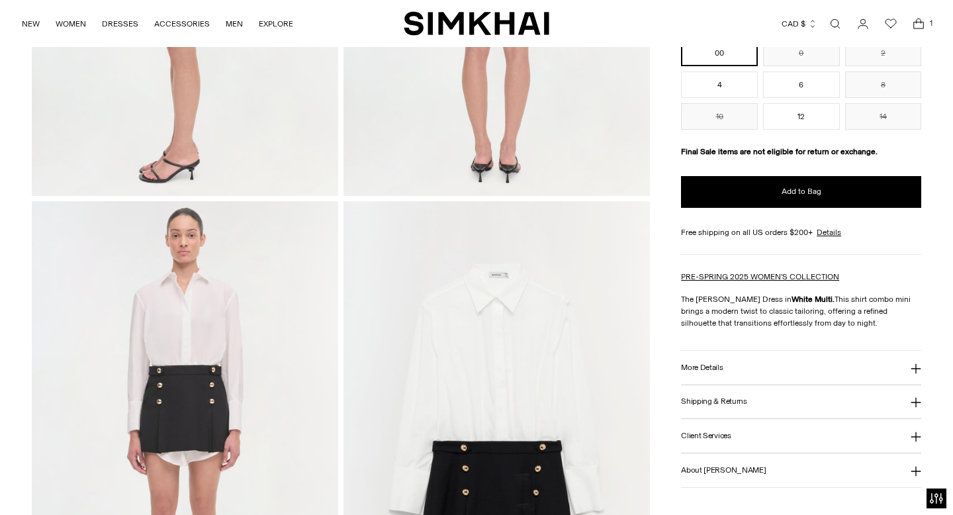
scroll to position [1183, 0]
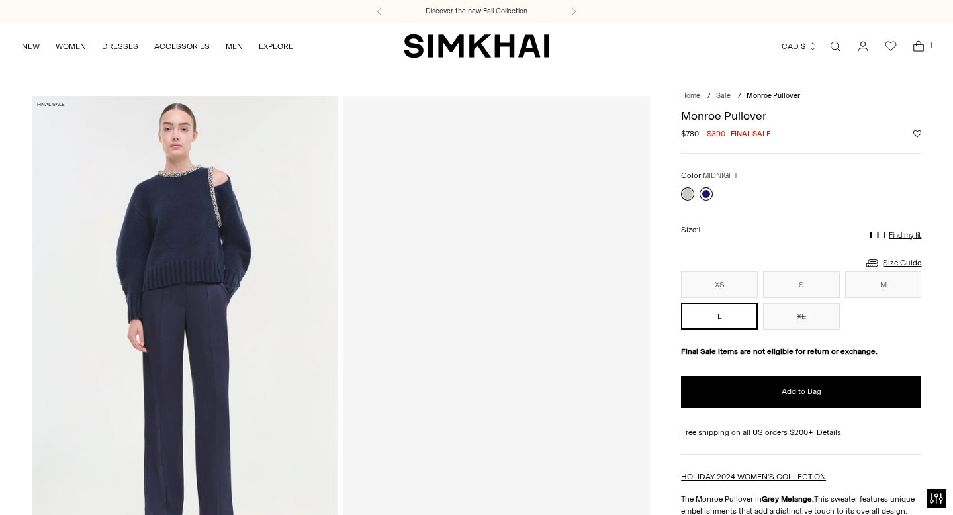
click at [706, 193] on link at bounding box center [705, 193] width 13 height 13
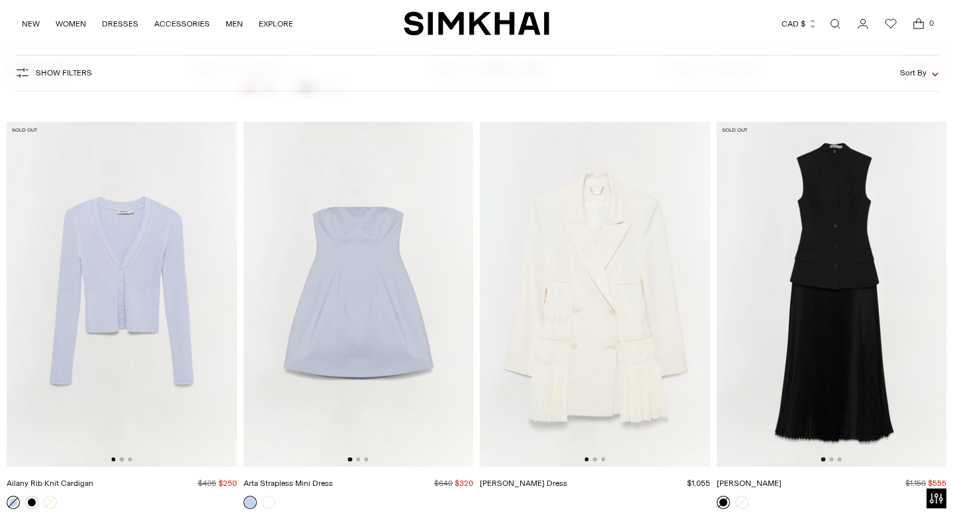
scroll to position [24708, 0]
click at [832, 456] on button "Go to slide 2" at bounding box center [831, 458] width 4 height 4
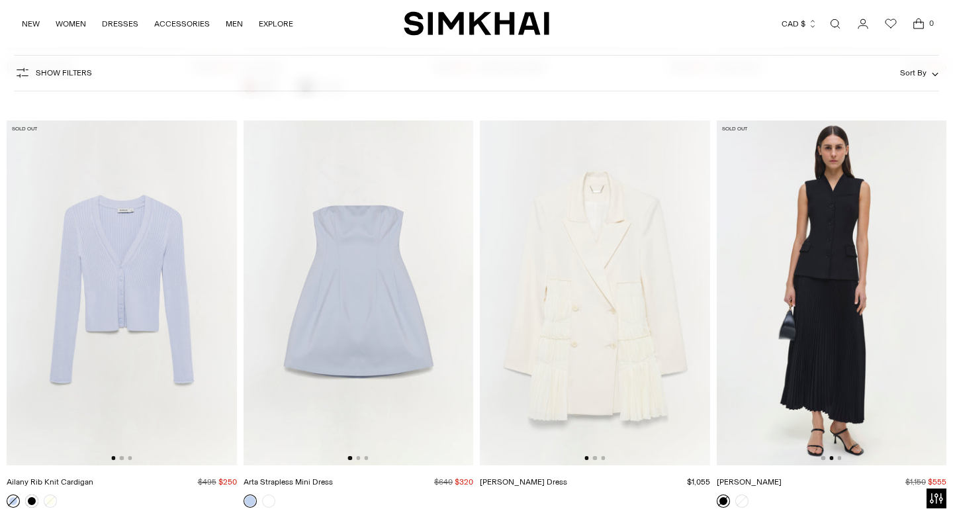
scroll to position [0, 230]
click at [839, 456] on button "Go to slide 3" at bounding box center [839, 458] width 4 height 4
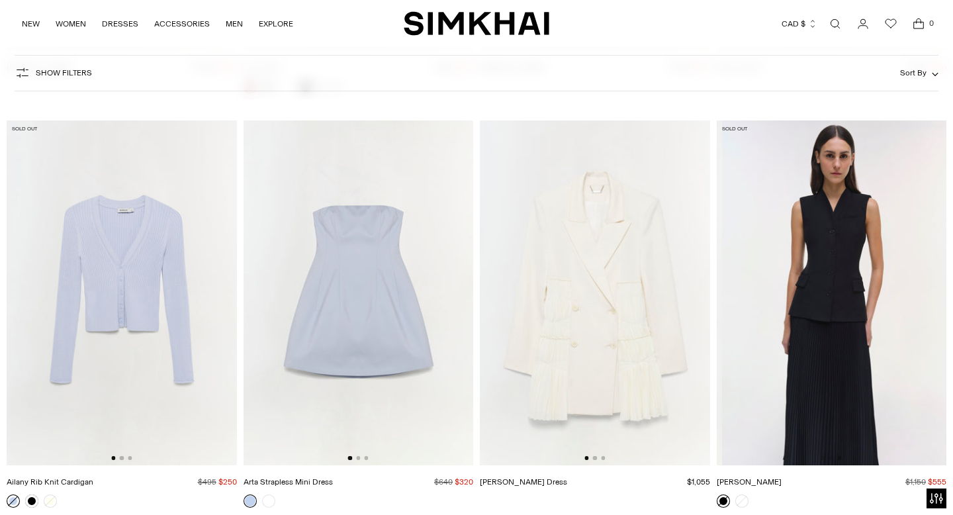
scroll to position [0, 460]
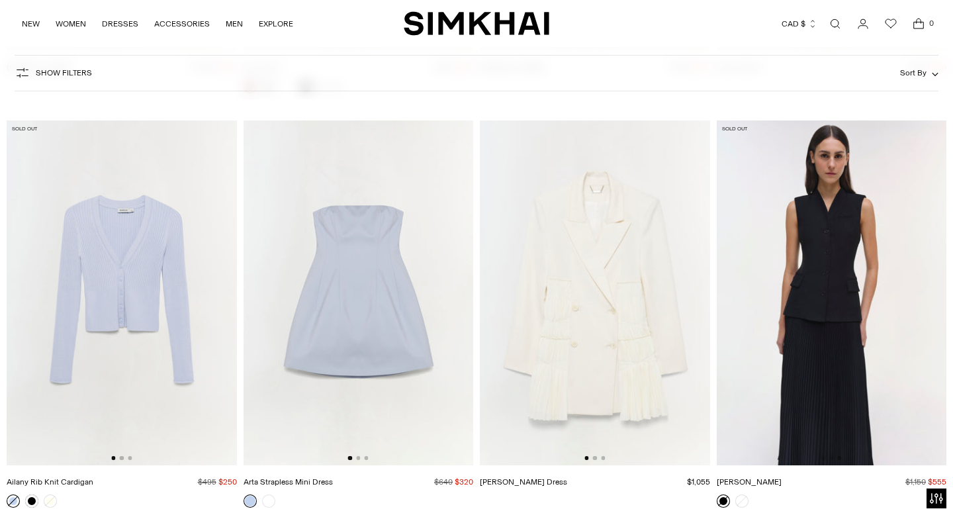
click at [593, 449] on img at bounding box center [595, 292] width 230 height 345
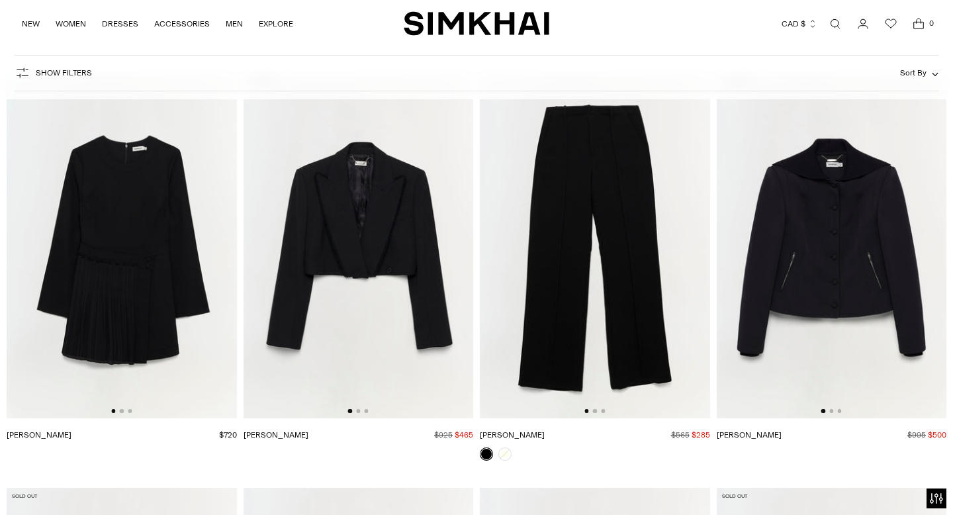
scroll to position [25189, 0]
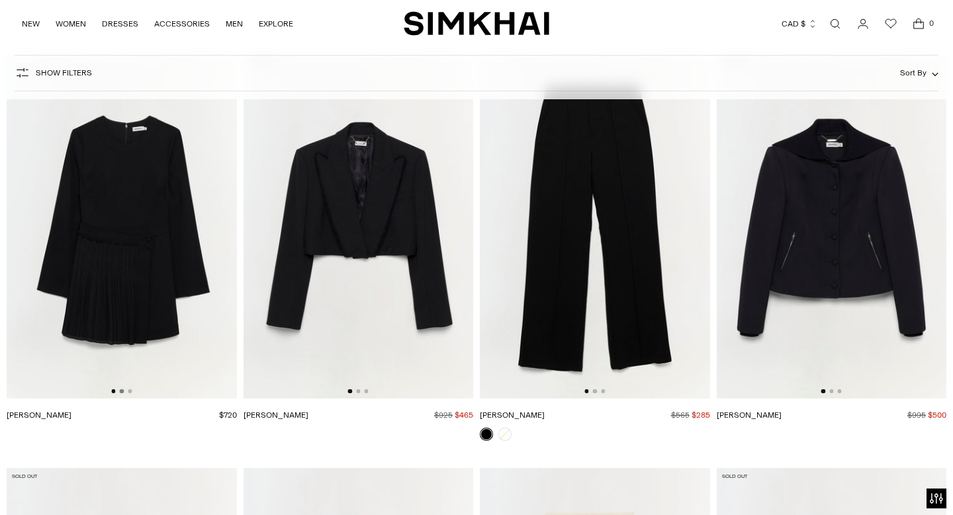
click at [122, 389] on button "Go to slide 2" at bounding box center [122, 391] width 4 height 4
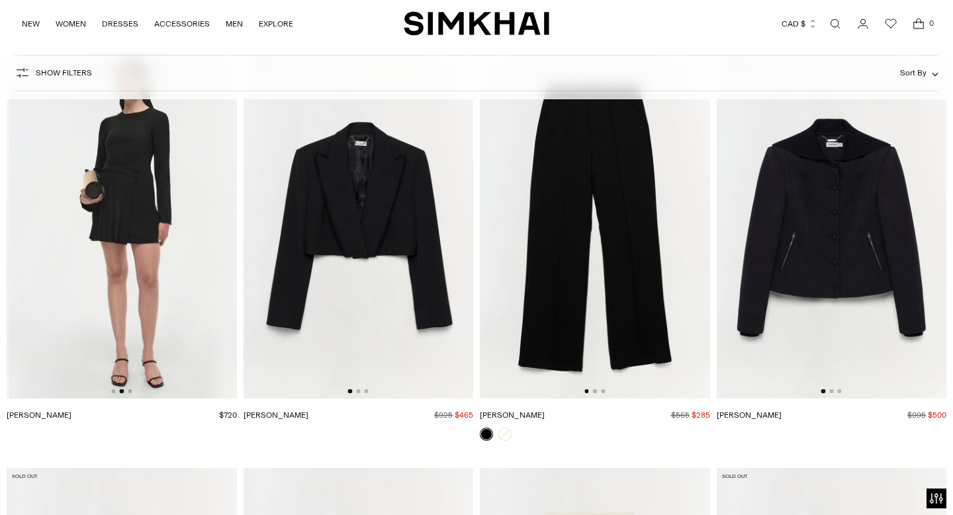
scroll to position [0, 230]
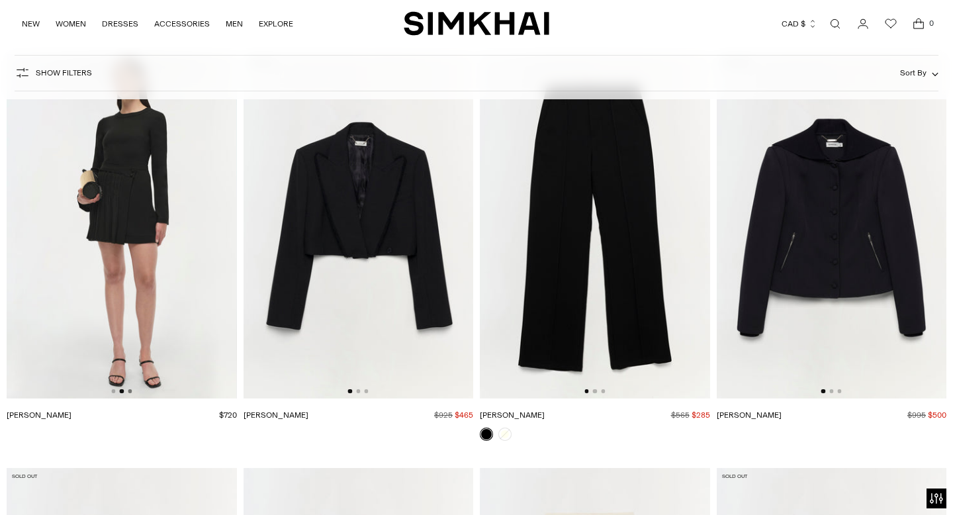
click at [128, 389] on button "Go to slide 3" at bounding box center [130, 391] width 4 height 4
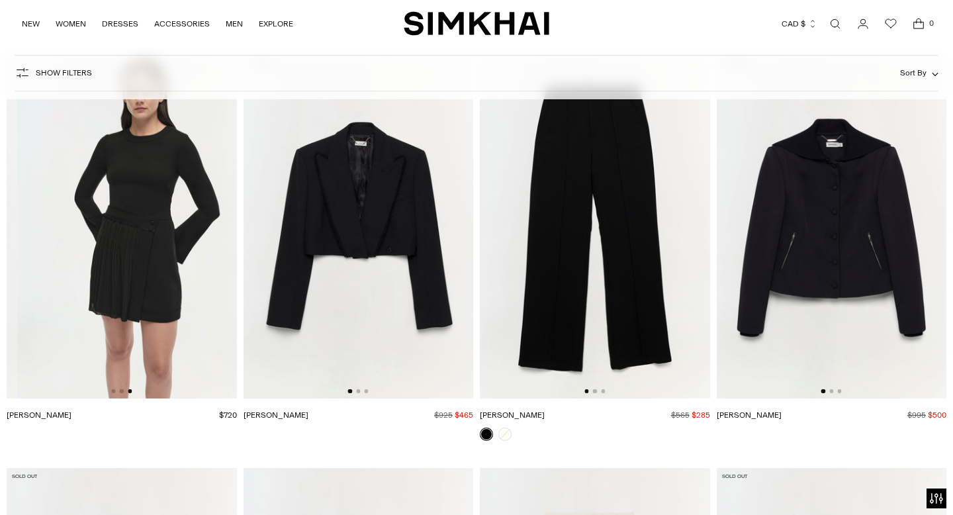
scroll to position [0, 460]
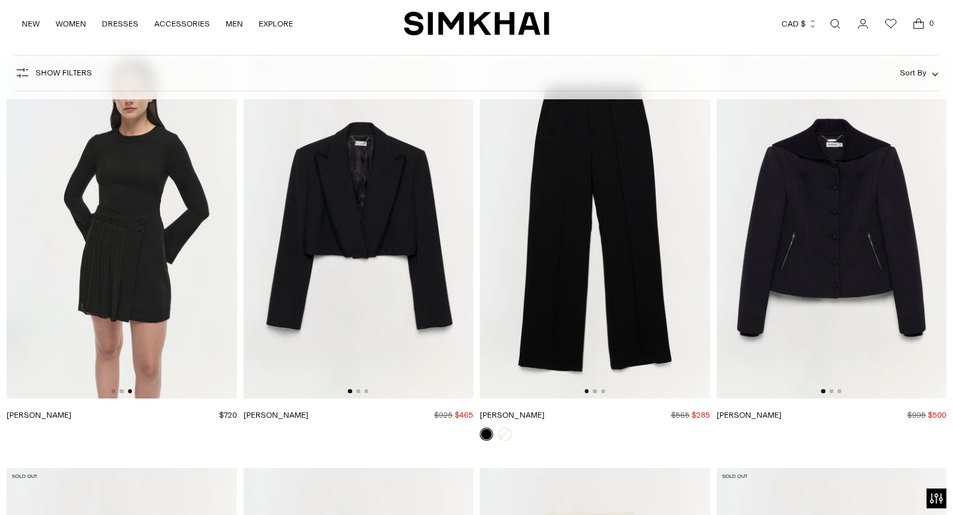
click at [171, 278] on img at bounding box center [122, 226] width 230 height 345
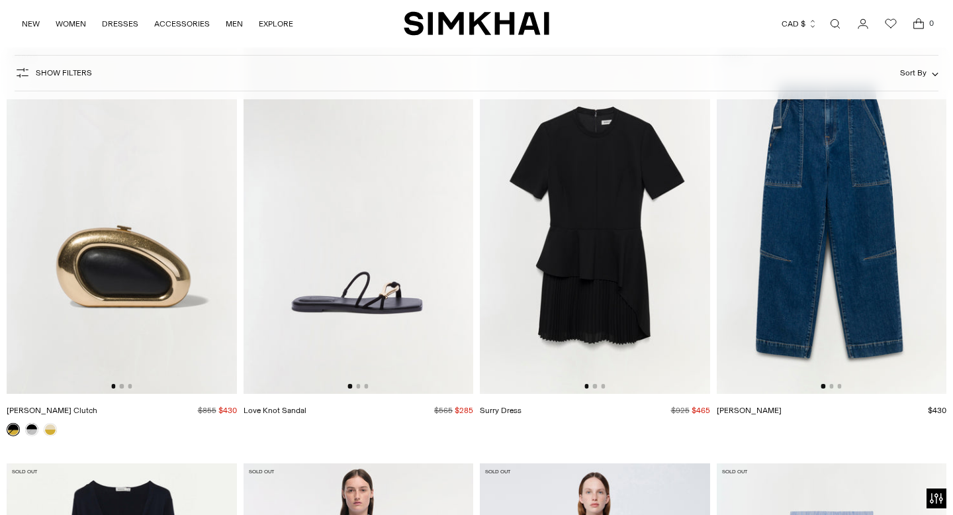
scroll to position [30524, 0]
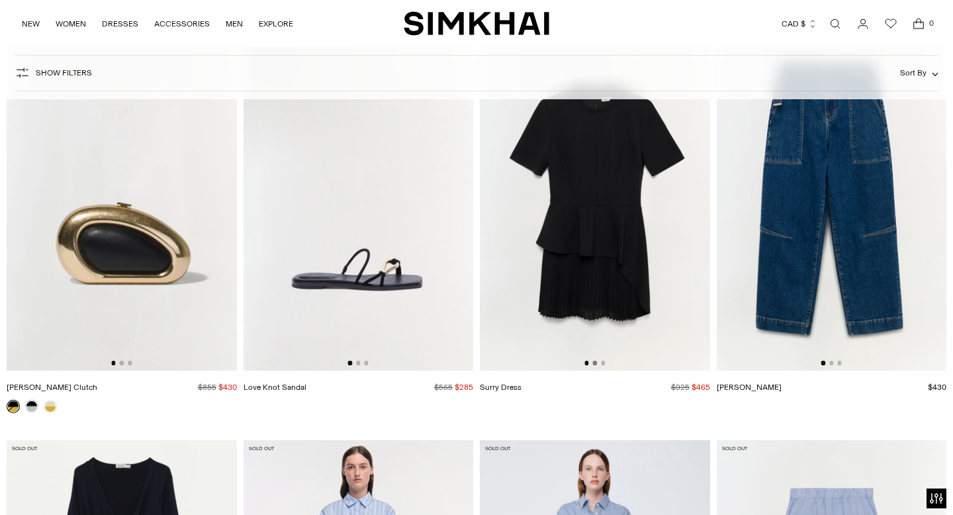
click at [593, 361] on button "Go to slide 2" at bounding box center [595, 363] width 4 height 4
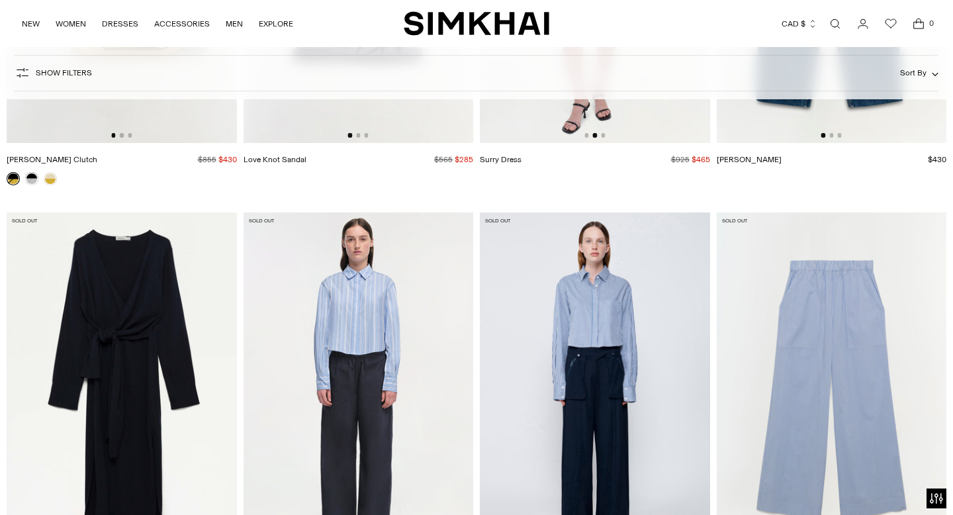
scroll to position [30846, 0]
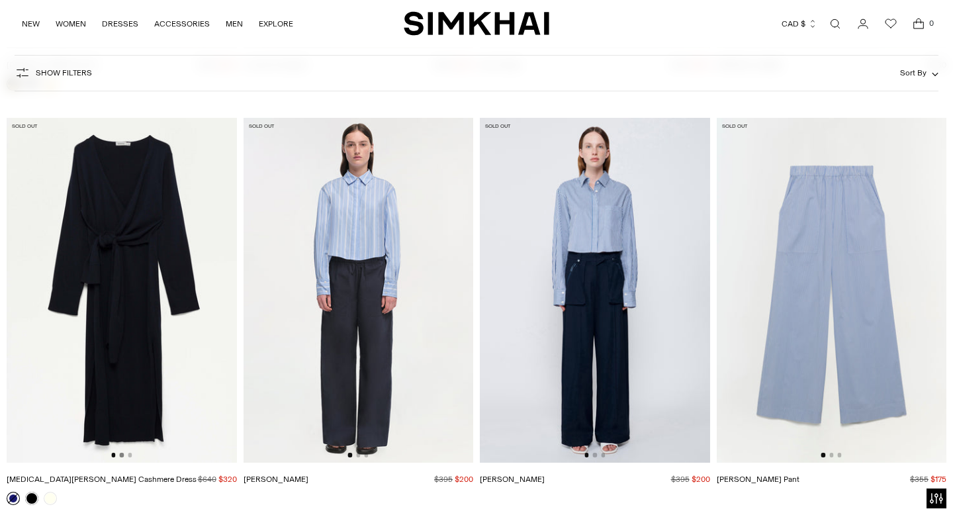
click at [122, 452] on button "Go to slide 2" at bounding box center [122, 454] width 4 height 4
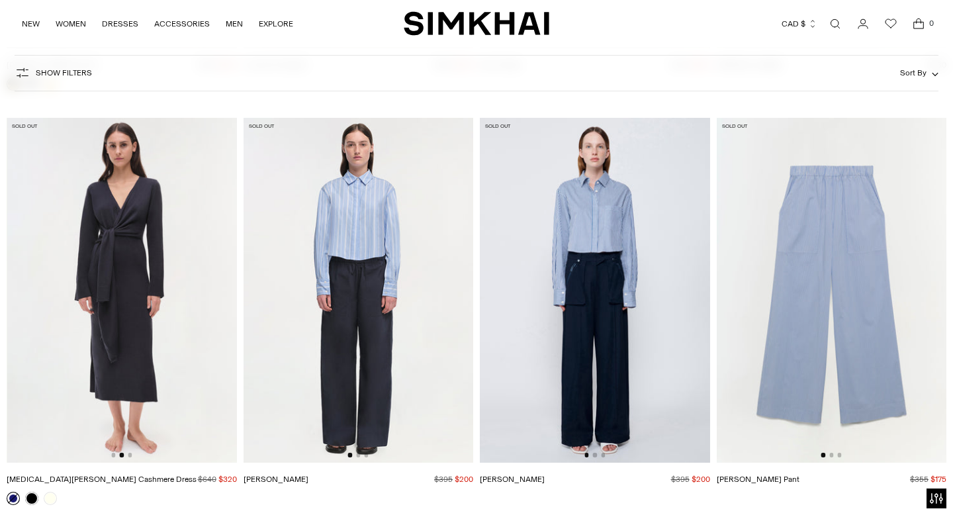
scroll to position [0, 230]
click at [130, 446] on img at bounding box center [122, 290] width 230 height 345
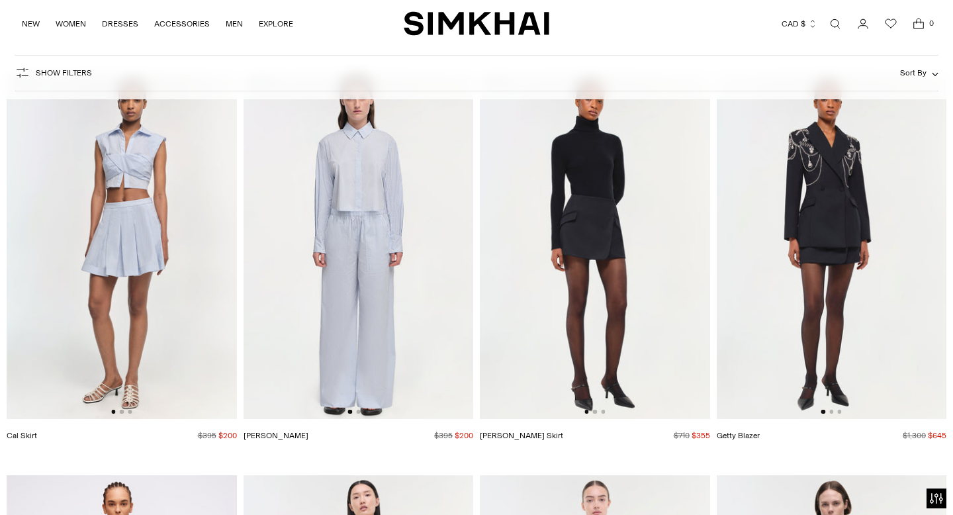
scroll to position [31303, 0]
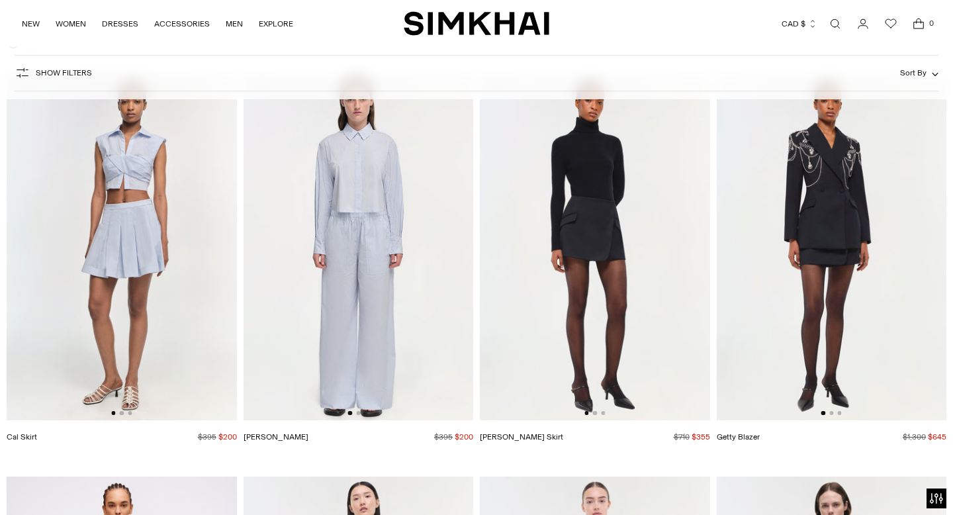
click at [822, 220] on img at bounding box center [831, 247] width 230 height 345
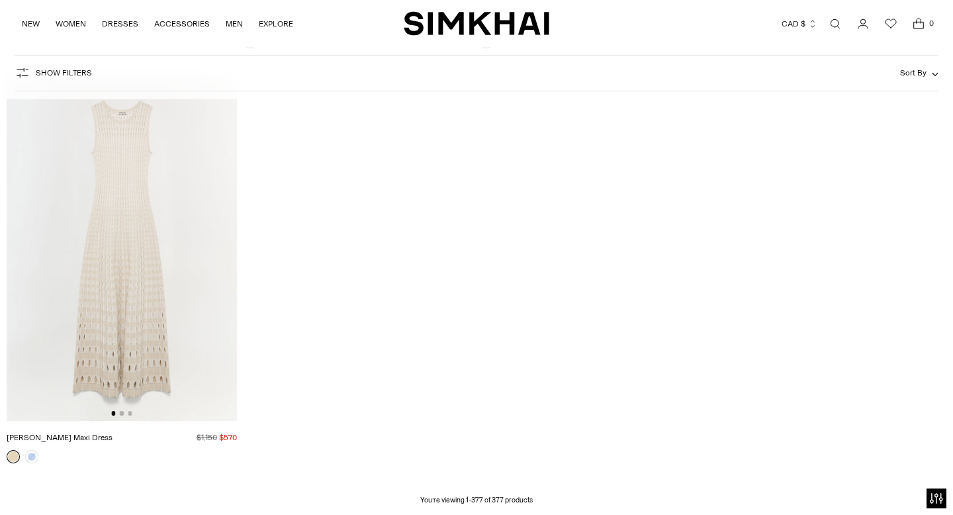
scroll to position [38854, 0]
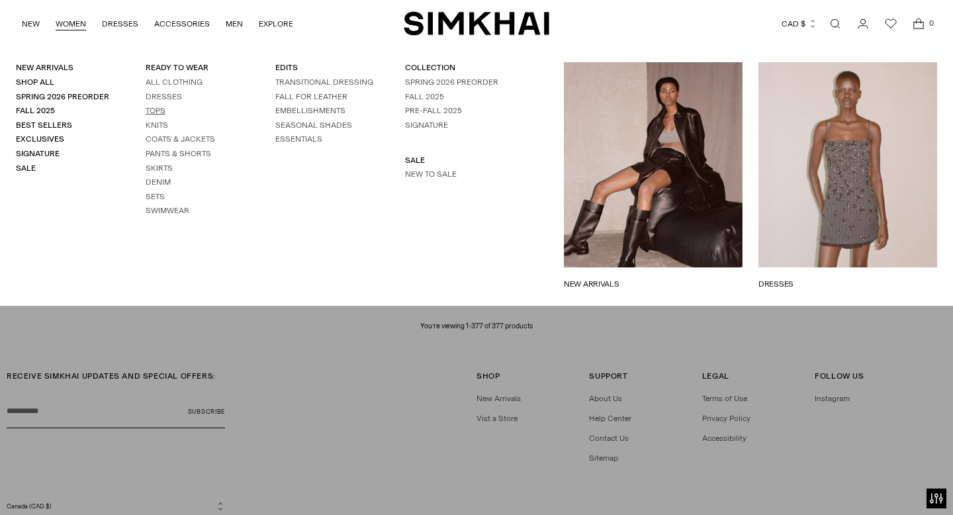
click at [159, 112] on link "Tops" at bounding box center [156, 110] width 20 height 9
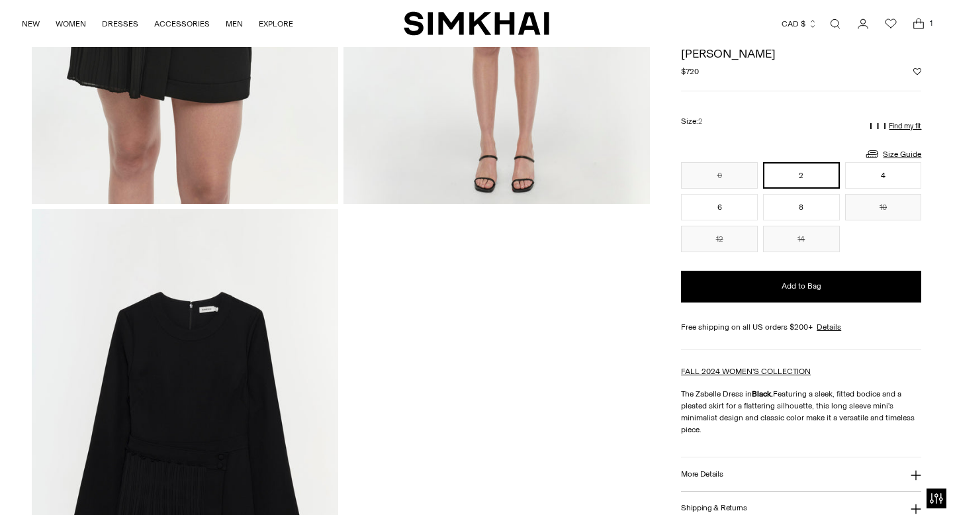
scroll to position [1120, 0]
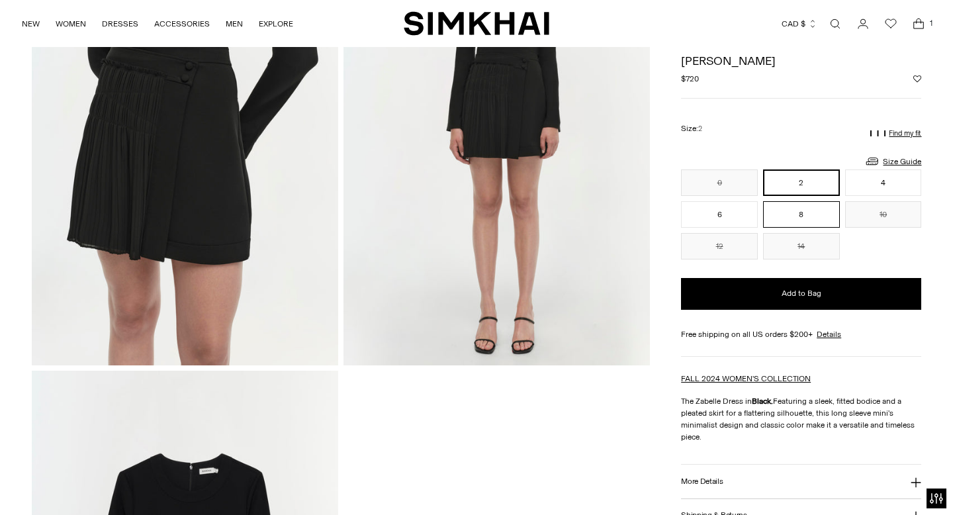
click at [805, 215] on button "8" at bounding box center [801, 214] width 77 height 26
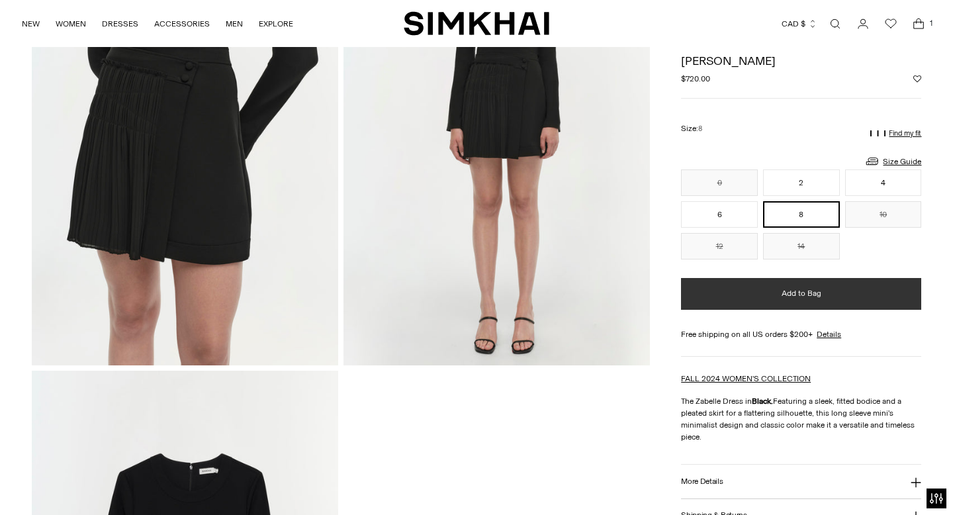
click at [782, 290] on span "Add to Bag" at bounding box center [801, 293] width 40 height 11
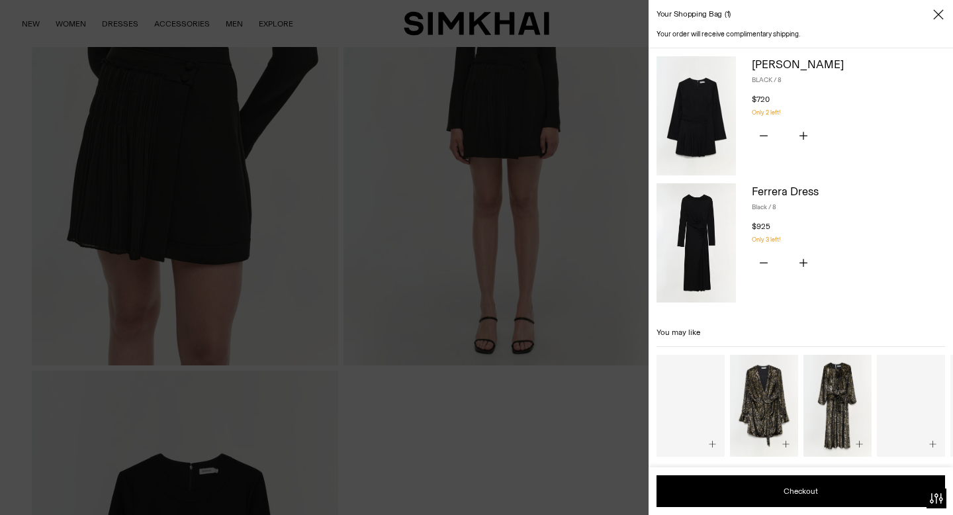
click at [937, 14] on icon "Close" at bounding box center [938, 14] width 10 height 10
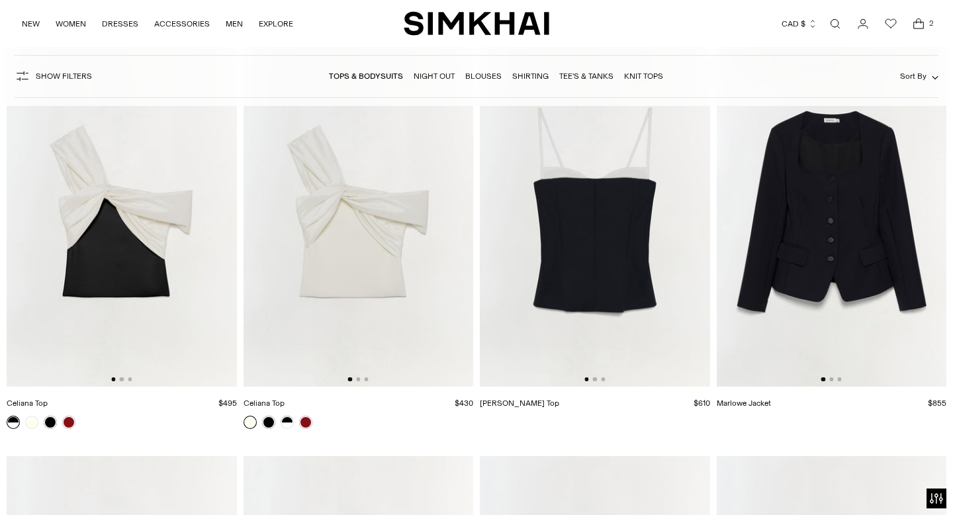
scroll to position [5512, 0]
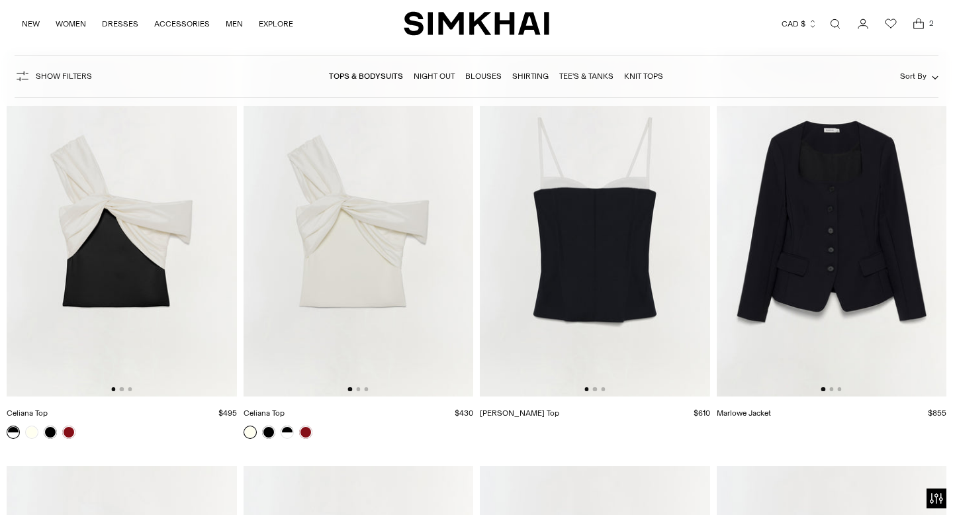
click at [598, 390] on div at bounding box center [594, 389] width 21 height 4
click at [621, 283] on img at bounding box center [595, 224] width 230 height 345
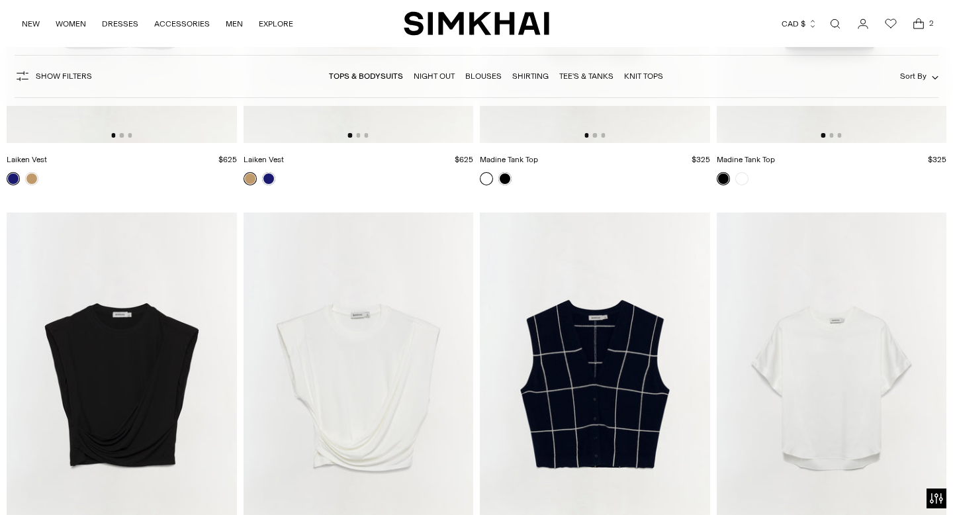
scroll to position [6367, 0]
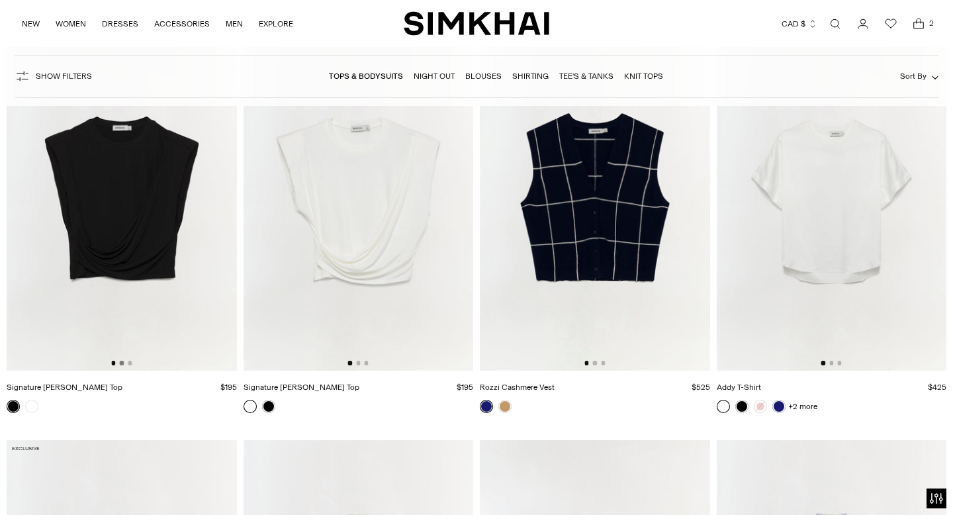
click at [122, 364] on button "Go to slide 2" at bounding box center [122, 363] width 4 height 4
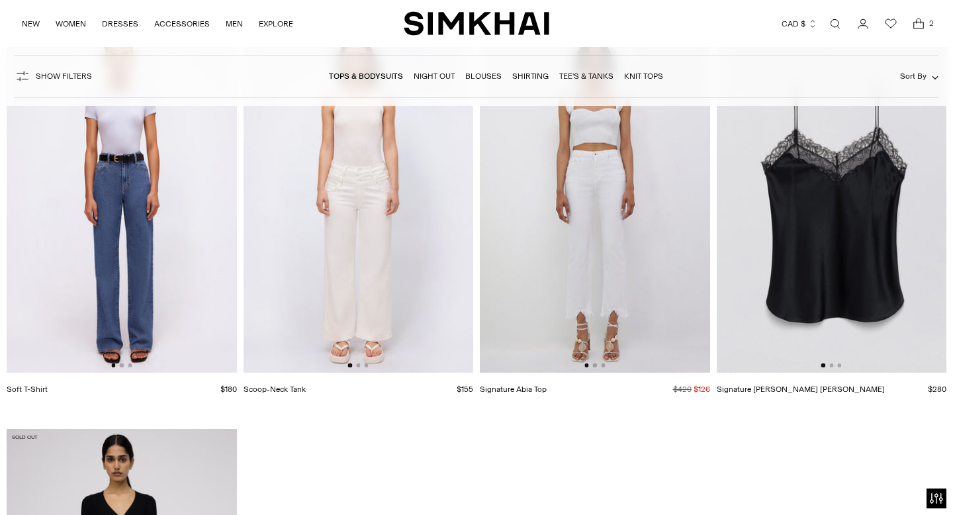
scroll to position [11863, 0]
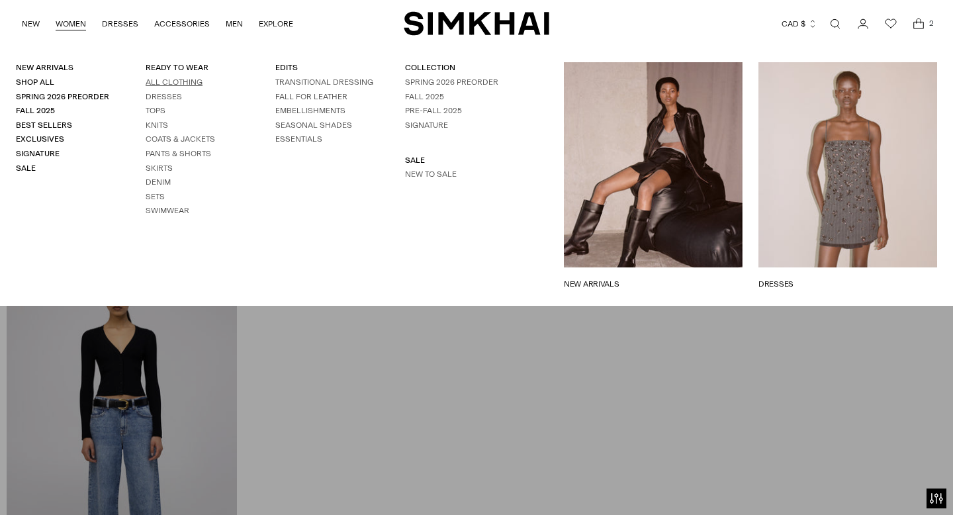
click at [168, 83] on link "All Clothing" at bounding box center [174, 81] width 57 height 9
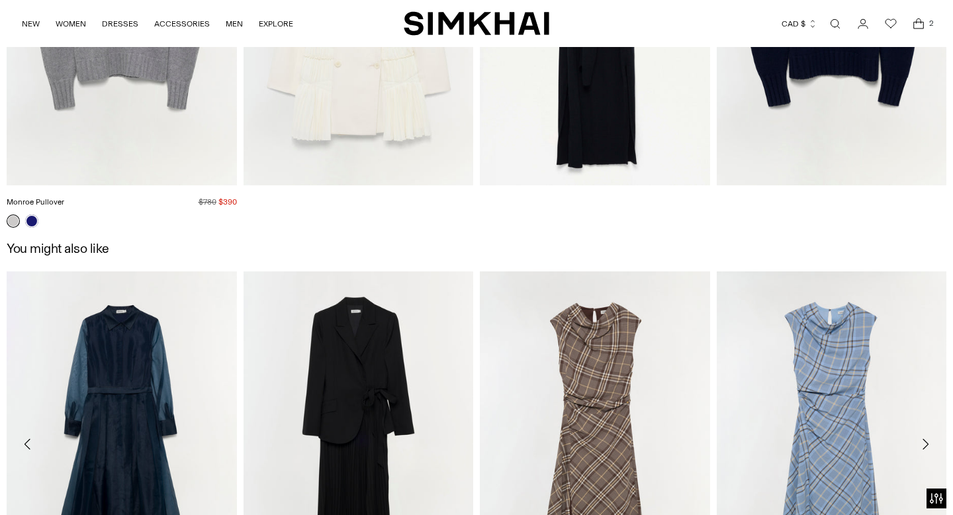
scroll to position [2328, 0]
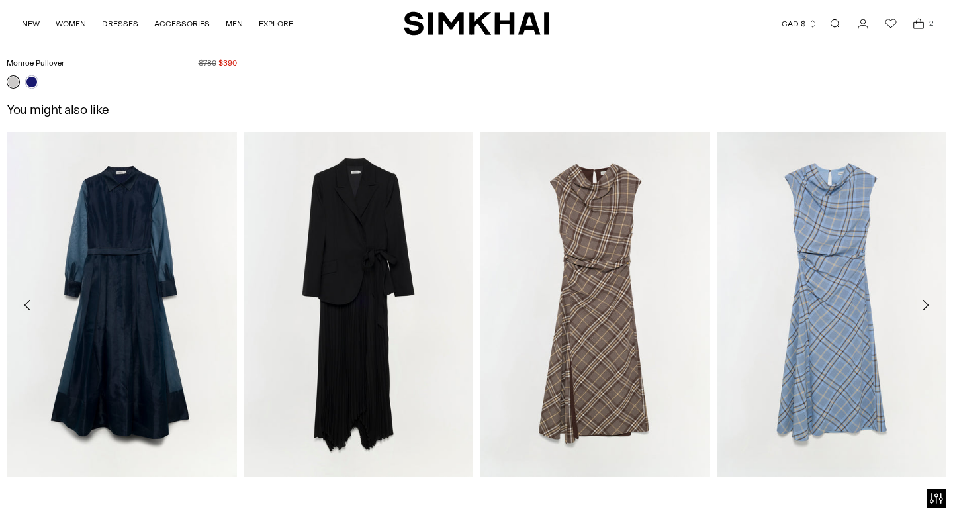
click at [55, 489] on link "Montgomery Dress" at bounding box center [40, 493] width 67 height 9
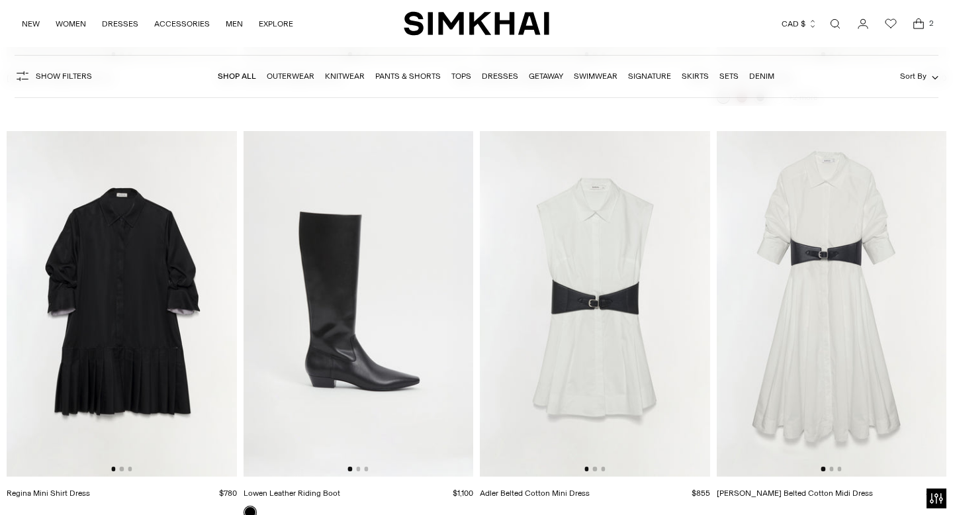
scroll to position [9183, 0]
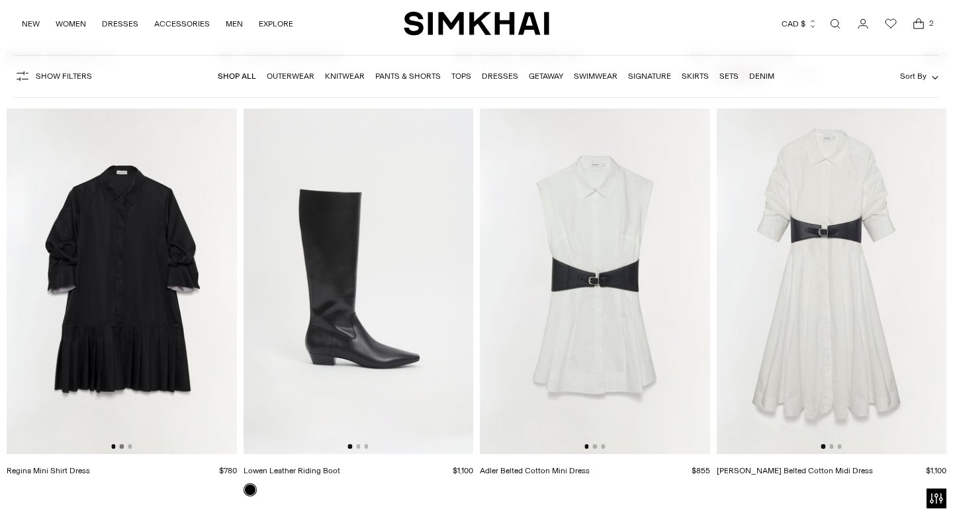
click at [122, 447] on button "Go to slide 2" at bounding box center [122, 446] width 4 height 4
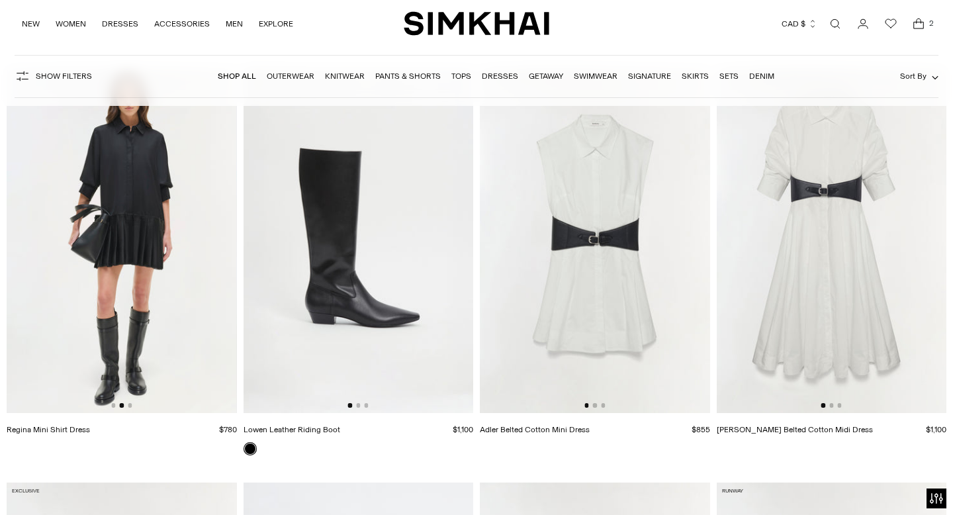
scroll to position [9233, 0]
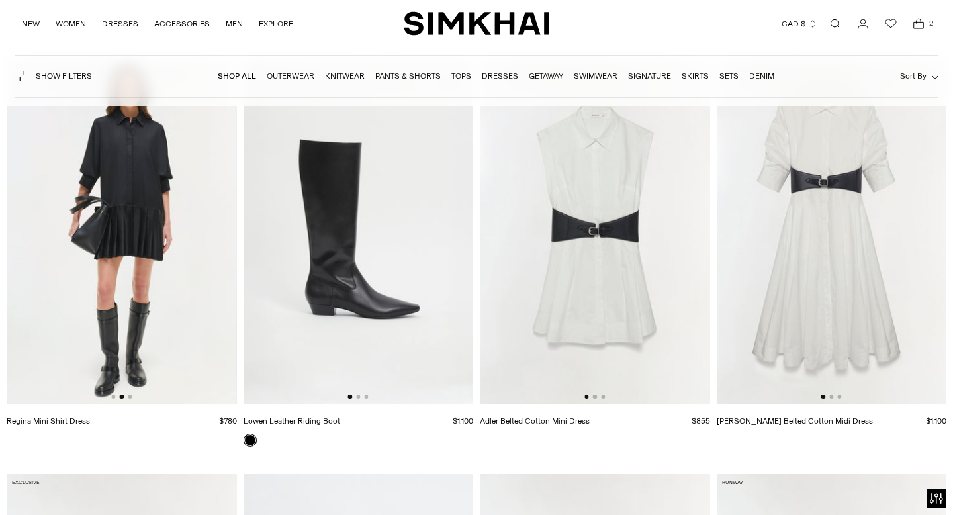
click at [594, 400] on img at bounding box center [595, 231] width 230 height 345
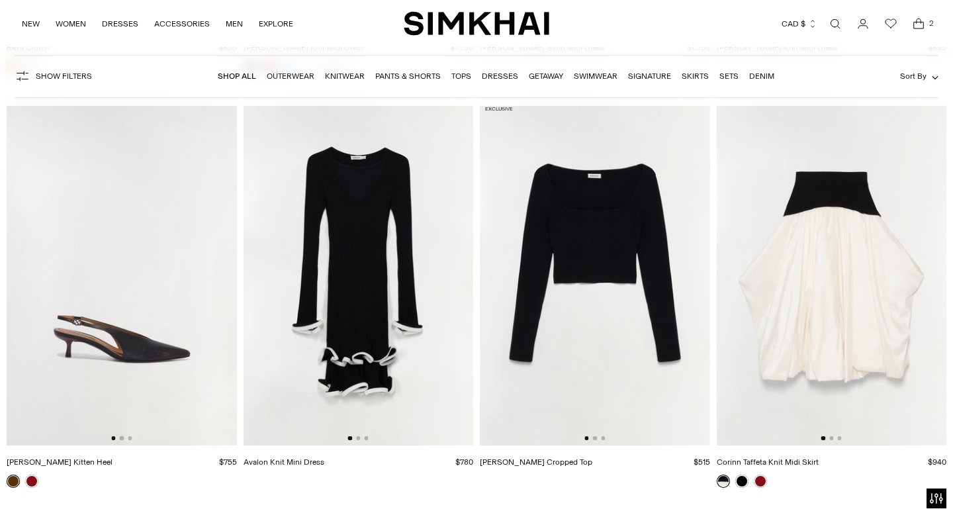
scroll to position [15454, 0]
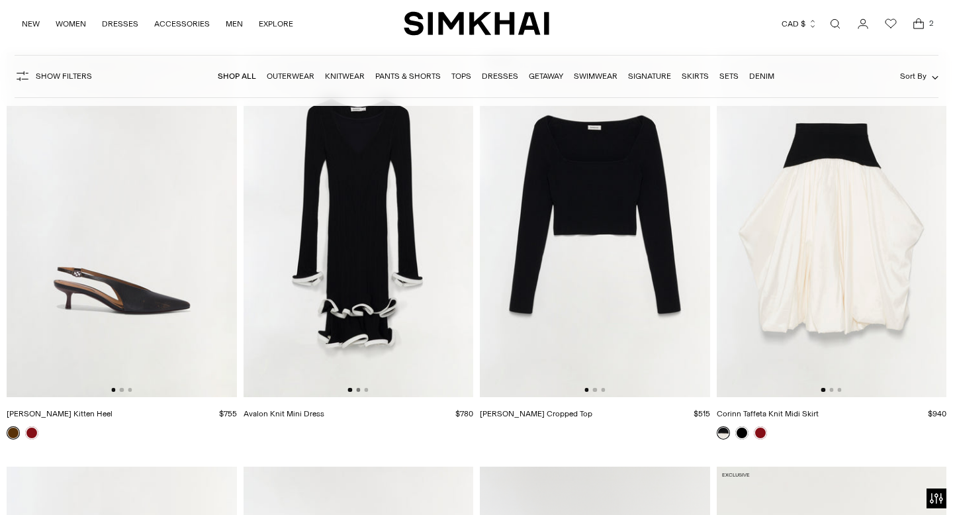
click at [358, 389] on button "Go to slide 2" at bounding box center [358, 390] width 4 height 4
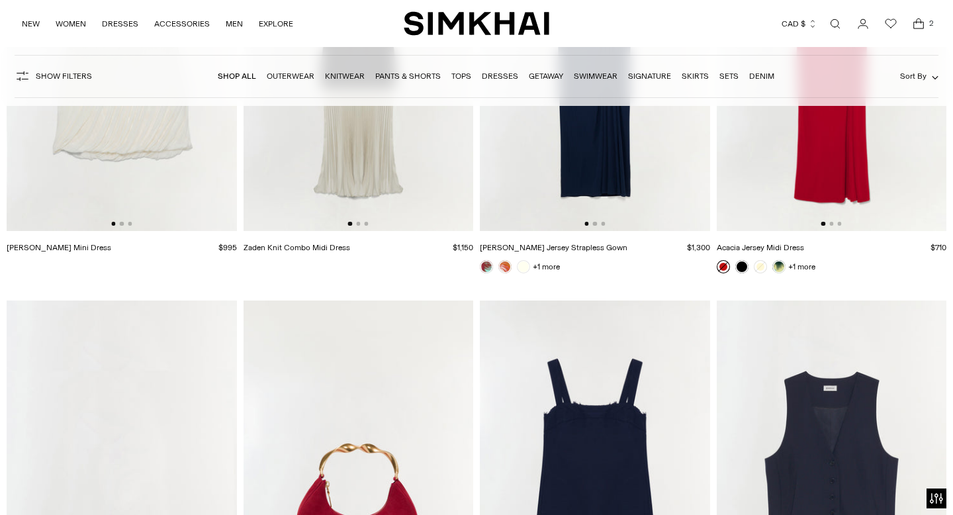
scroll to position [25332, 0]
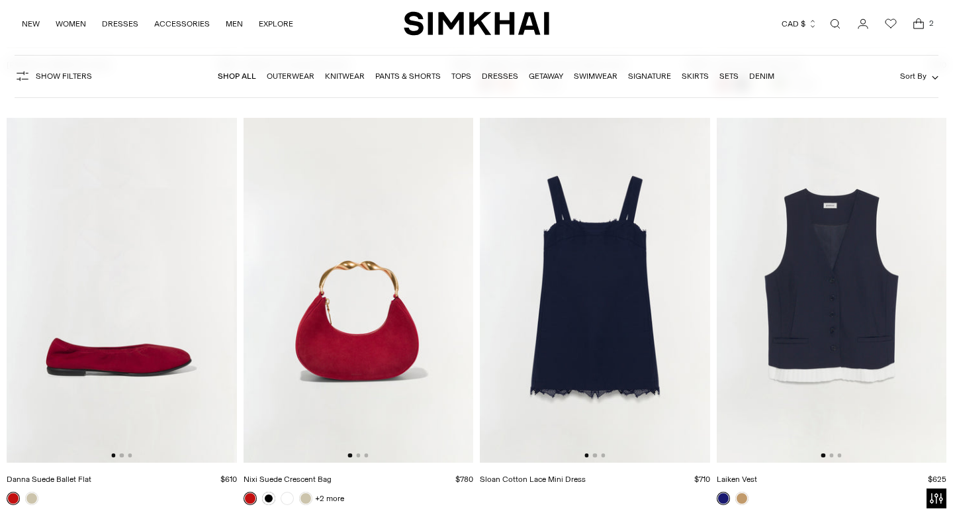
click at [446, 27] on img "SIMKHAI" at bounding box center [477, 24] width 146 height 26
